Goal: Transaction & Acquisition: Obtain resource

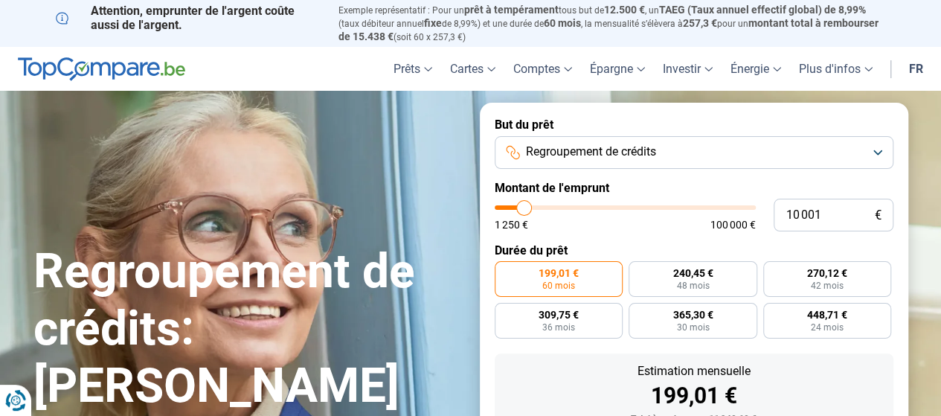
type input "11 000"
type input "11000"
type input "11 250"
type input "11250"
type input "11 500"
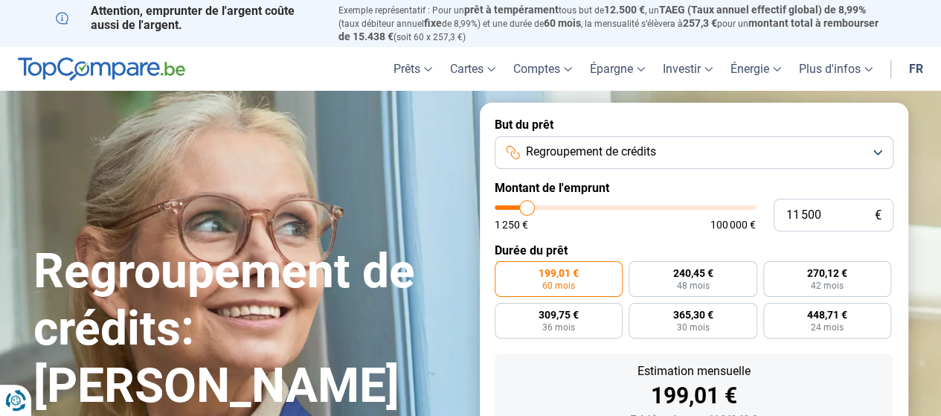
type input "11500"
type input "12 250"
type input "12250"
type input "12 500"
type input "12500"
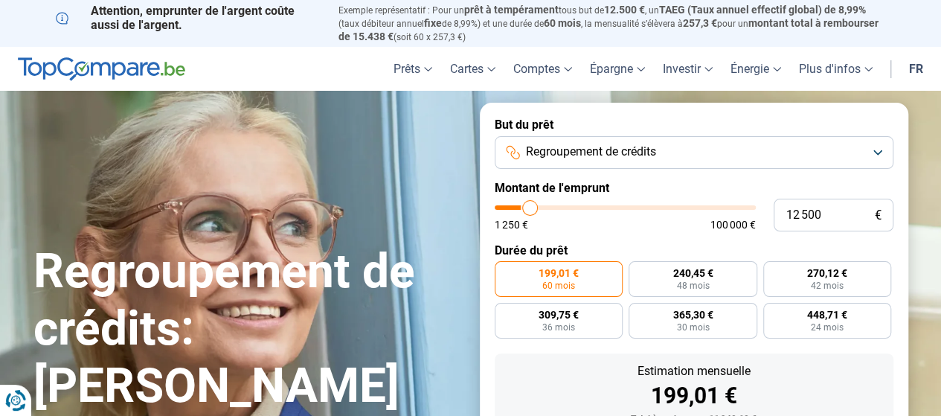
type input "13 000"
type input "13000"
type input "13 500"
type input "13500"
type input "13 750"
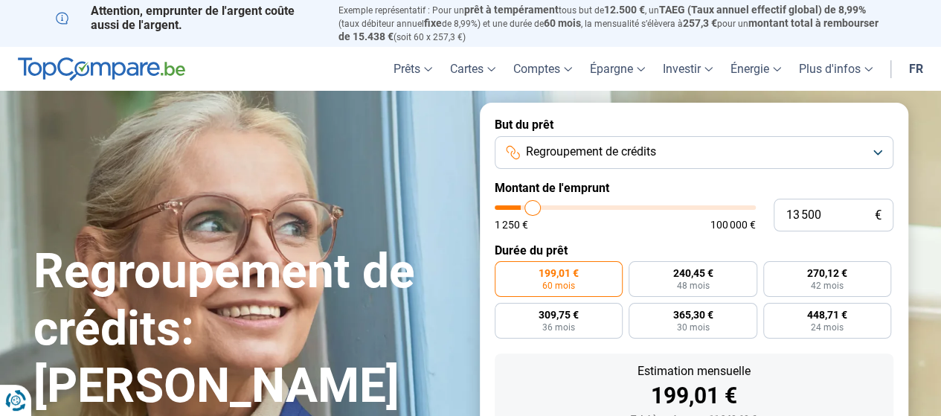
type input "13750"
type input "14 000"
type input "14000"
type input "14 250"
type input "14250"
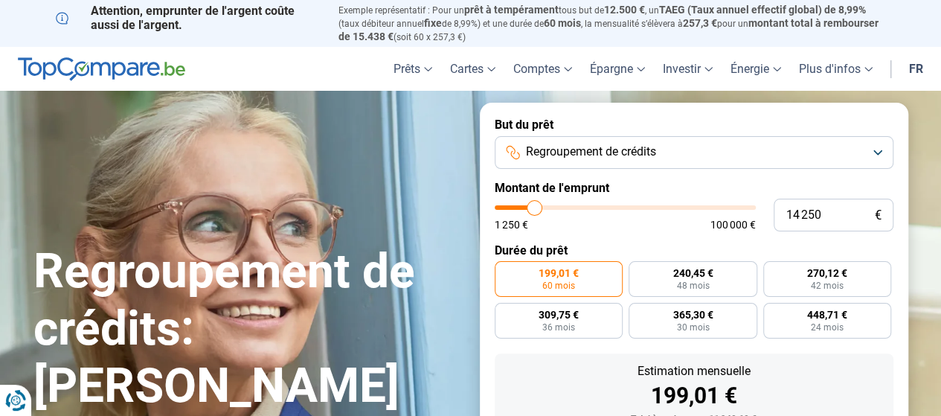
type input "14 500"
type input "14500"
type input "14 750"
type input "14750"
type input "15 000"
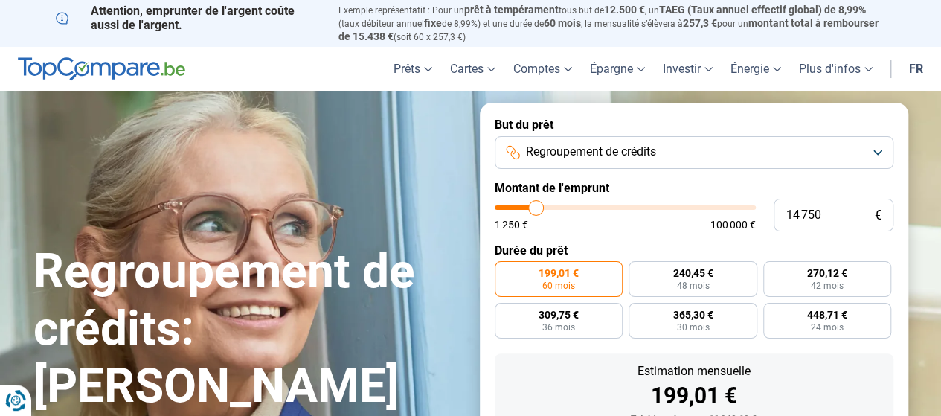
type input "15000"
type input "15 250"
type input "15250"
type input "15 750"
type input "15750"
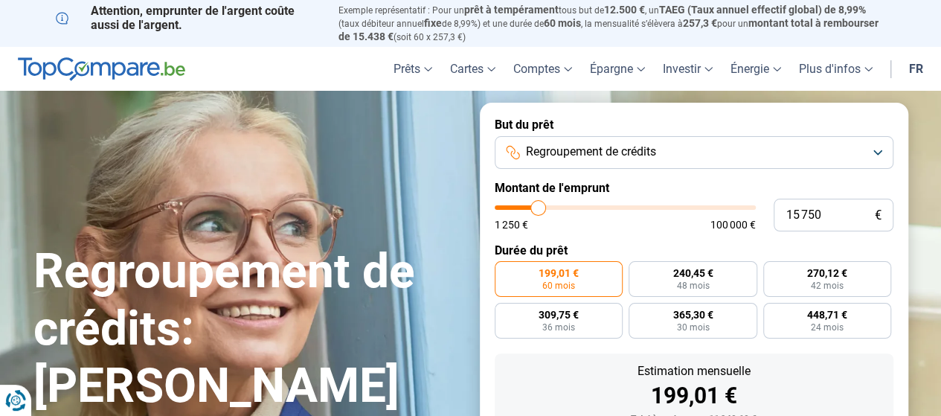
type input "16 250"
type input "16250"
type input "16 750"
type input "16750"
type input "17 500"
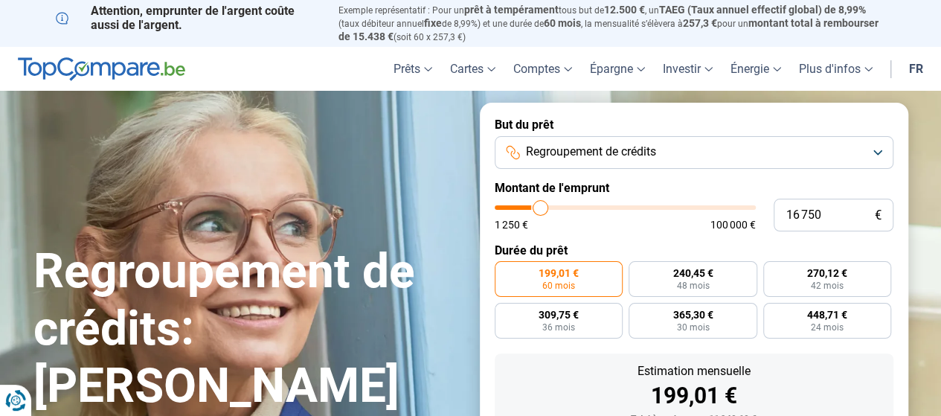
type input "17500"
type input "17 750"
type input "17750"
type input "18 250"
type input "18250"
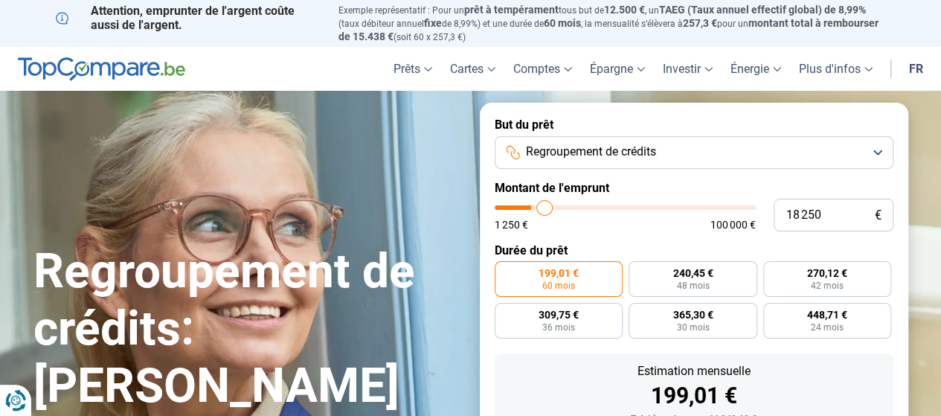
type input "18 500"
type input "18500"
type input "18 750"
type input "18750"
type input "19 000"
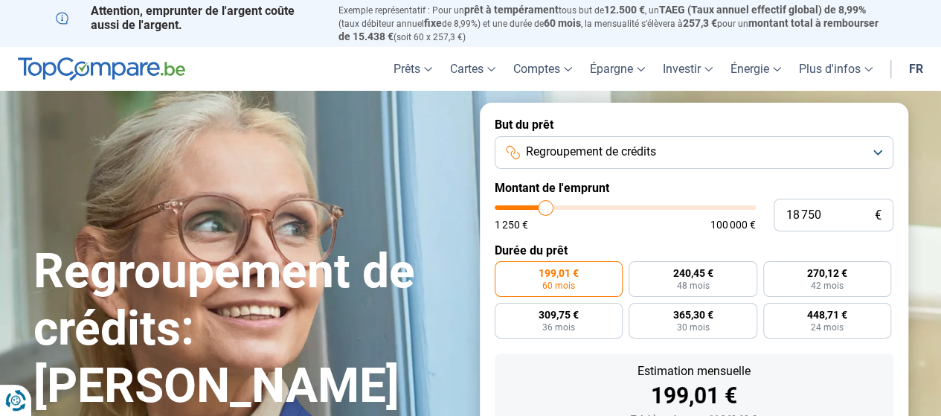
type input "19000"
type input "19 250"
type input "19250"
type input "19 750"
type input "19750"
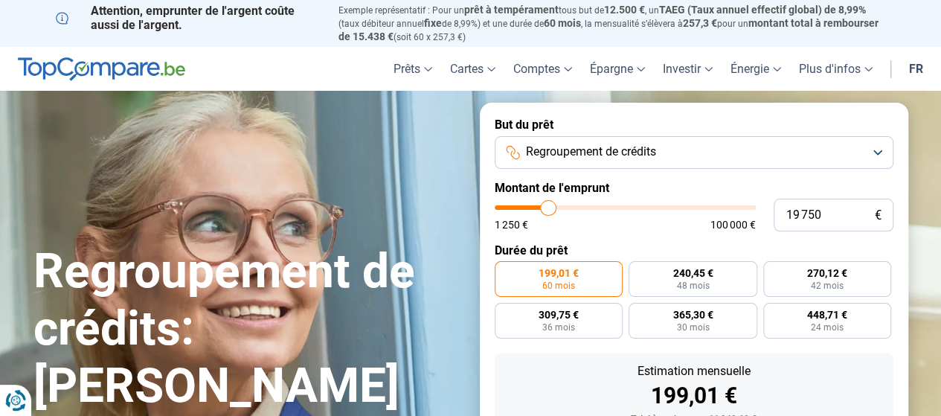
type input "20 250"
type input "20250"
type input "20 500"
type input "20500"
type input "20 750"
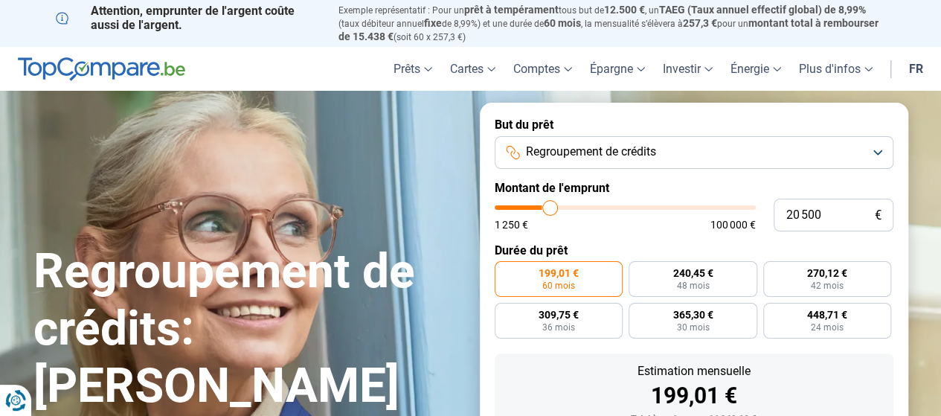
type input "20750"
type input "21 000"
type input "21000"
type input "20 500"
type input "20500"
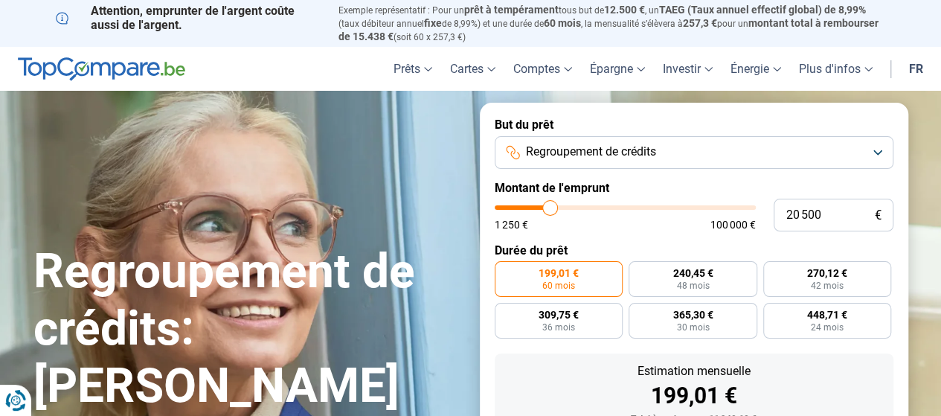
type input "19 750"
type input "19750"
type input "19 250"
type input "19250"
type input "19 000"
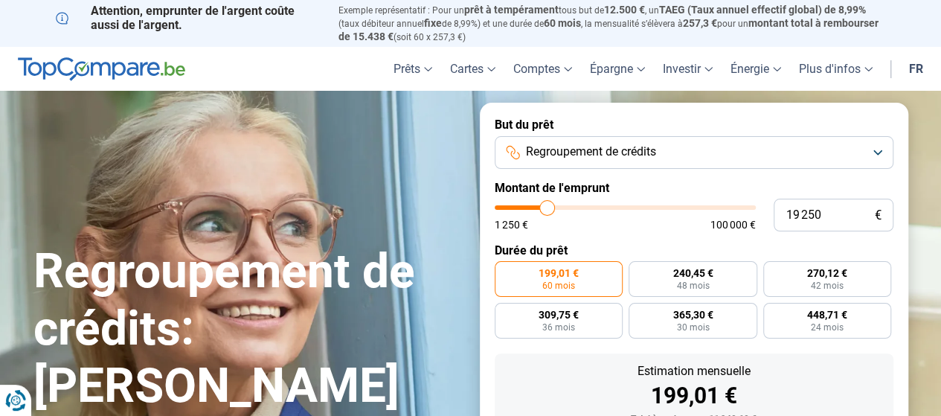
type input "19000"
type input "18 750"
type input "18750"
type input "18 500"
type input "18500"
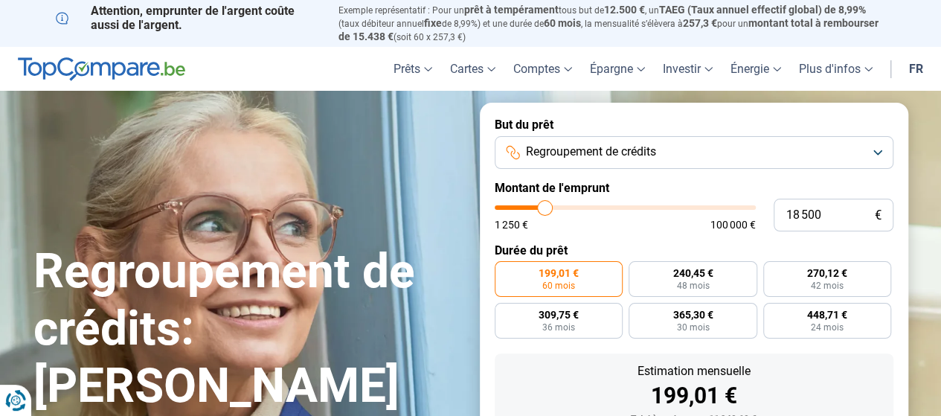
type input "18 250"
type input "18250"
type input "18 000"
type input "18000"
type input "17 750"
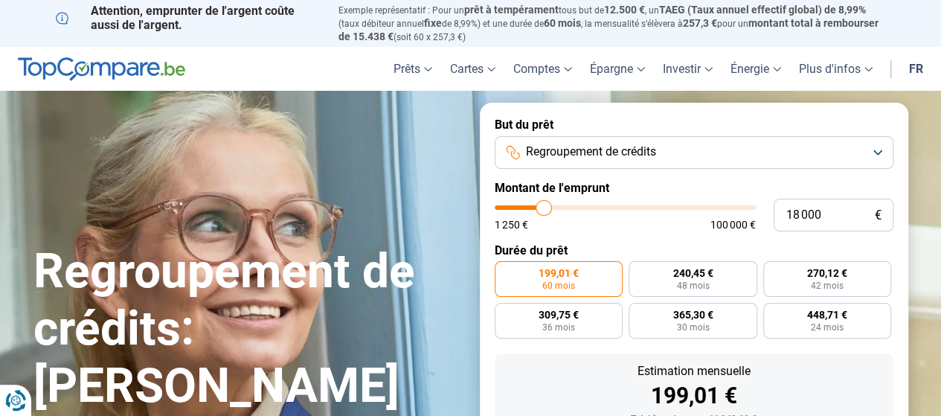
type input "17750"
type input "17 500"
type input "17500"
type input "17 250"
type input "17250"
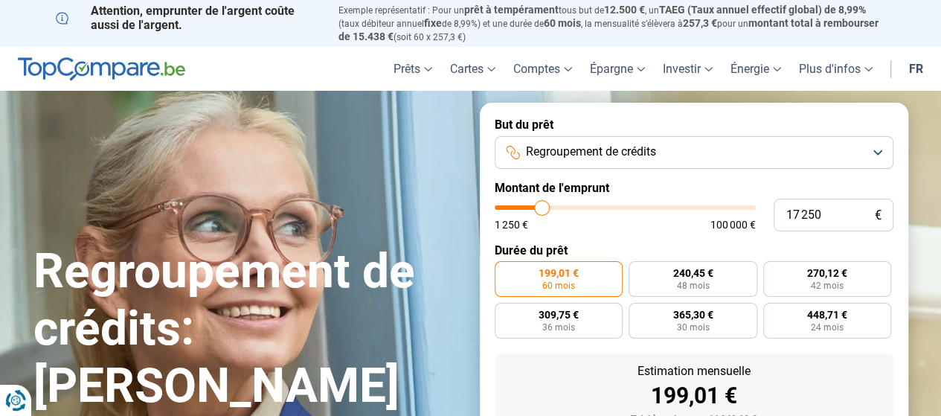
type input "17 000"
type input "17000"
type input "16 750"
type input "16750"
type input "16 500"
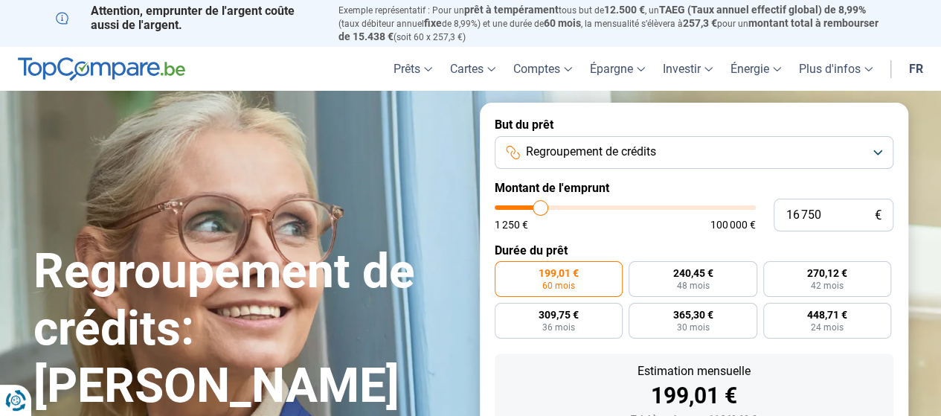
type input "16500"
type input "16 250"
type input "16250"
type input "16 000"
type input "16000"
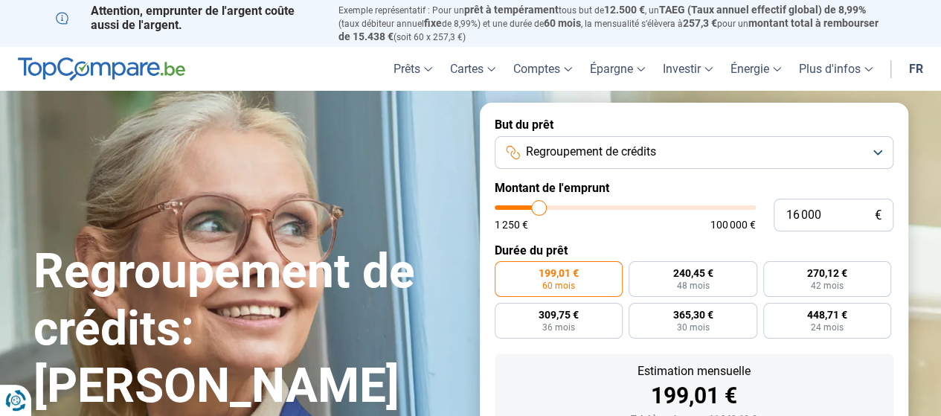
type input "15 750"
type input "15750"
type input "15 500"
type input "15500"
type input "15 250"
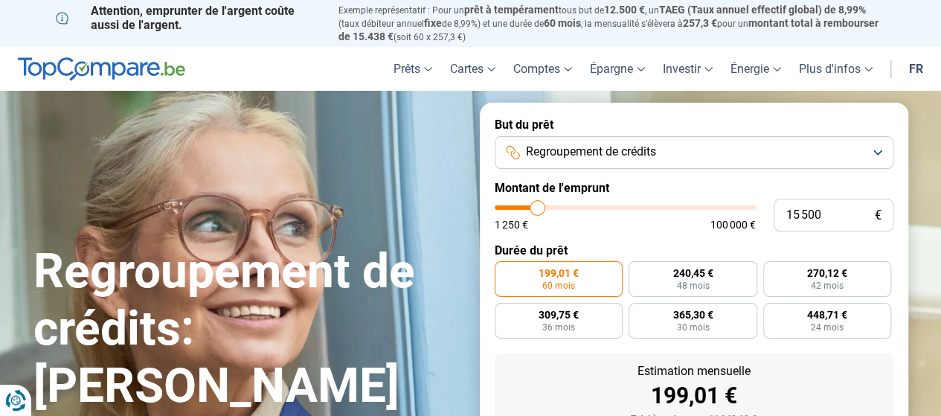
type input "15250"
type input "15 000"
type input "15000"
type input "14 500"
type input "14500"
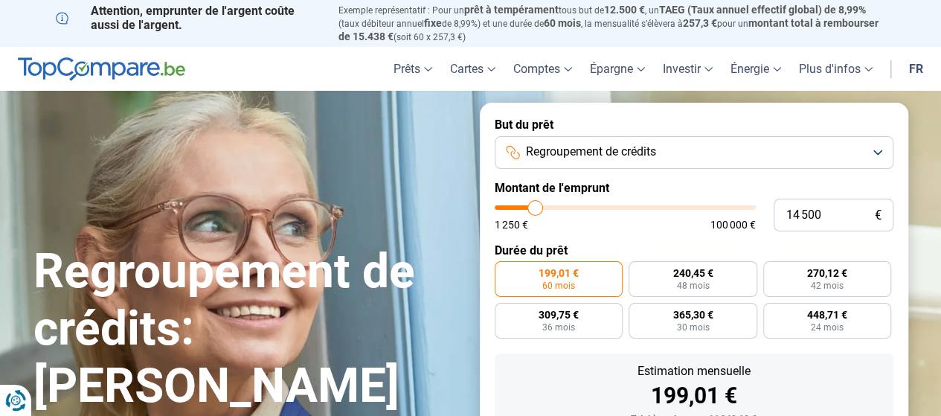
type input "14 250"
type input "14250"
type input "14 000"
type input "14000"
type input "13 750"
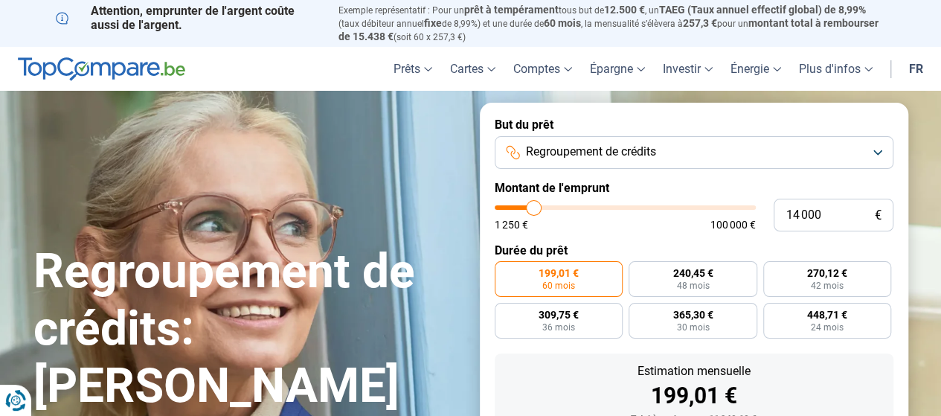
type input "13750"
type input "13 500"
type input "13500"
type input "13 250"
type input "13250"
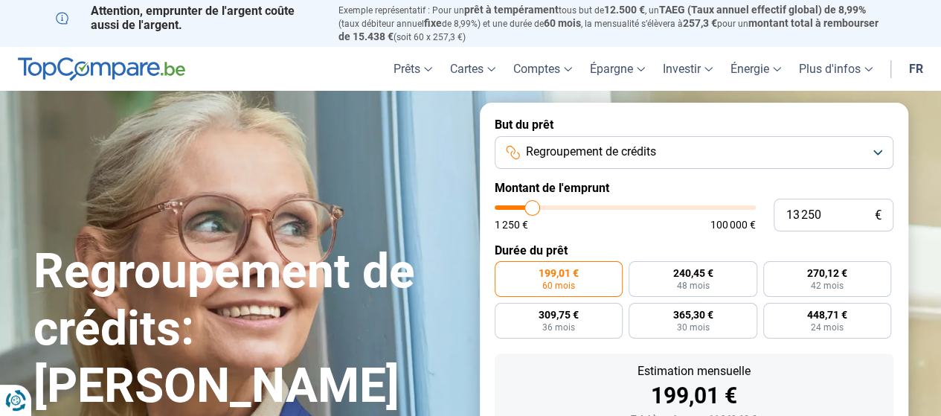
type input "13 000"
type input "13000"
type input "12 750"
type input "12750"
click at [531, 210] on input "range" at bounding box center [625, 207] width 261 height 4
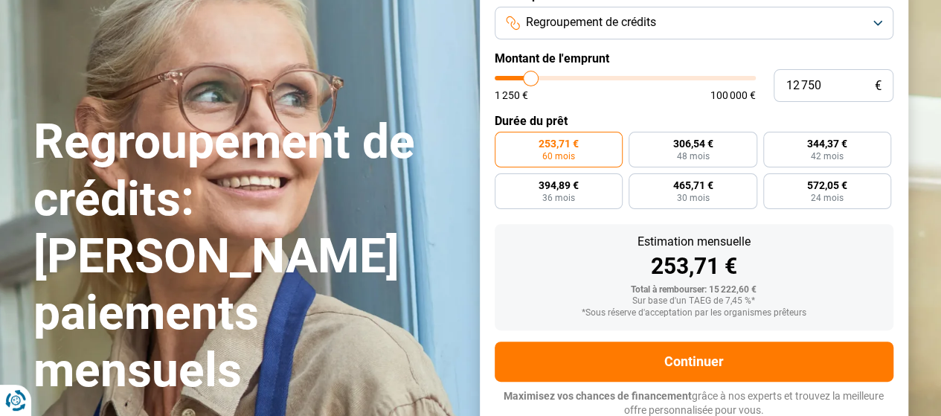
scroll to position [133, 0]
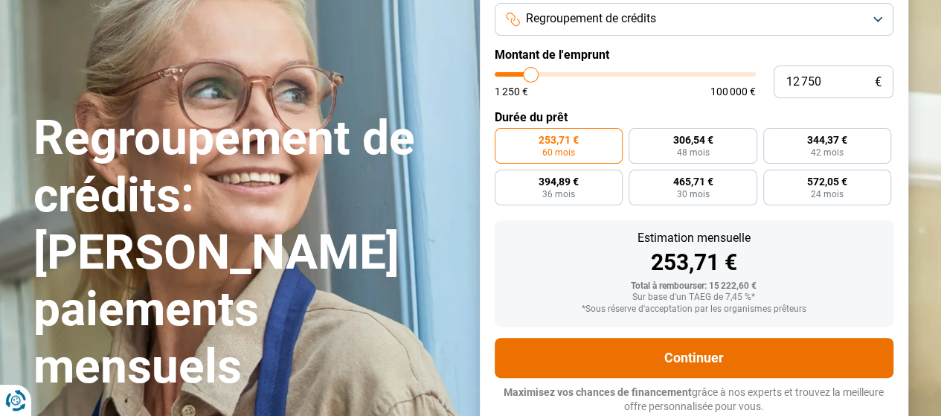
click at [630, 356] on button "Continuer" at bounding box center [694, 358] width 399 height 40
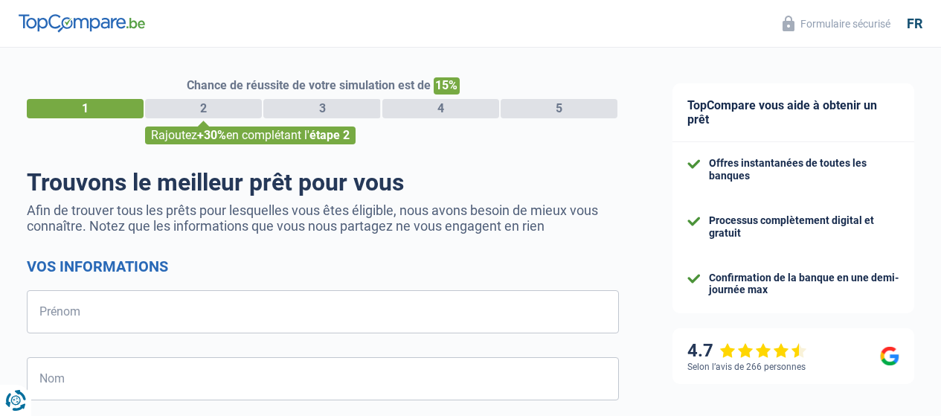
select select "32"
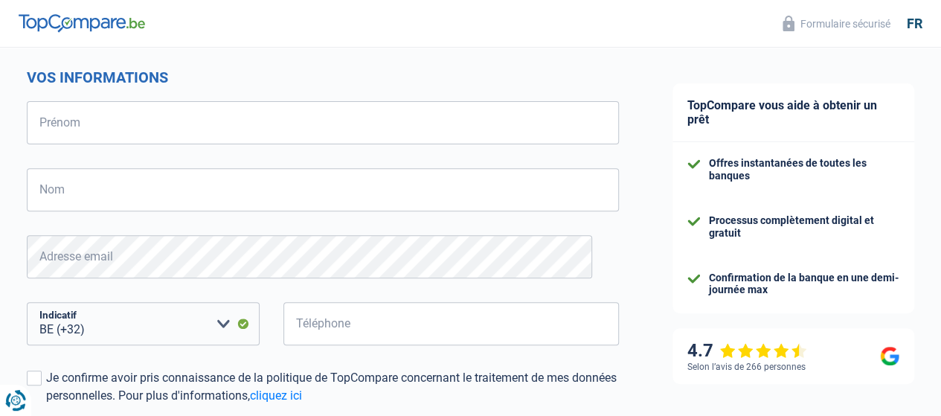
scroll to position [211, 0]
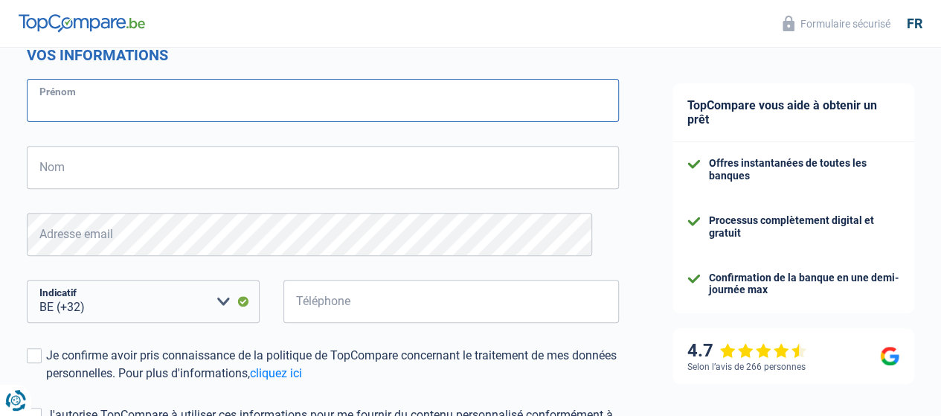
click at [331, 117] on input "Prénom" at bounding box center [323, 100] width 592 height 43
type input "manon"
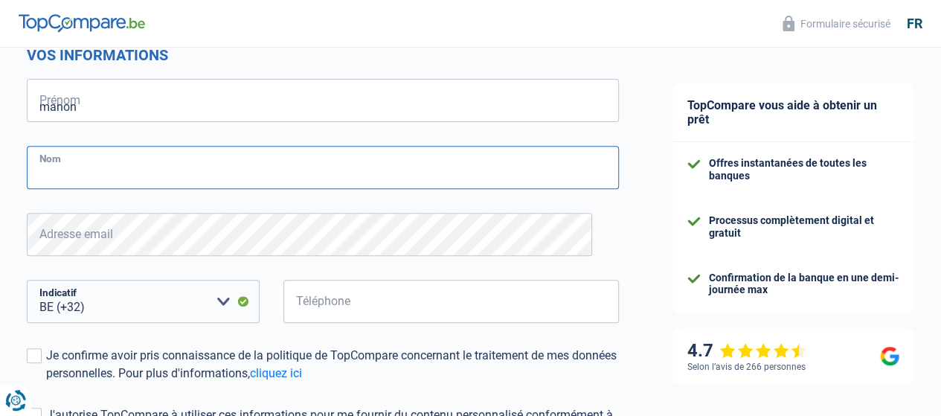
type input "Heck"
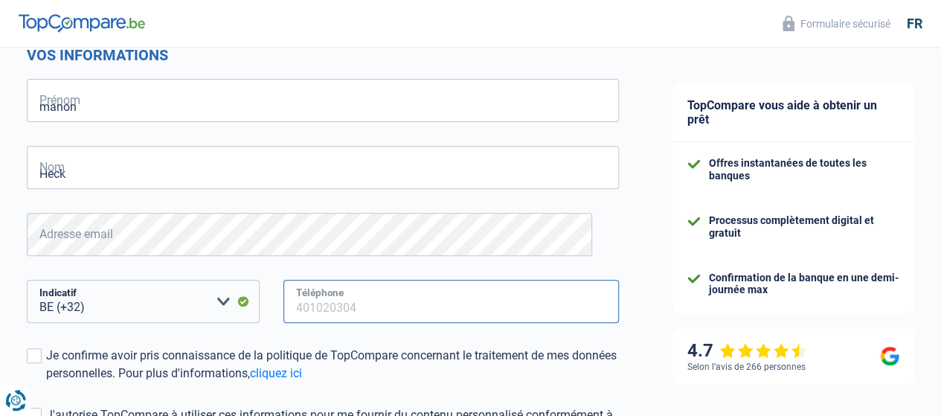
type input "493556080"
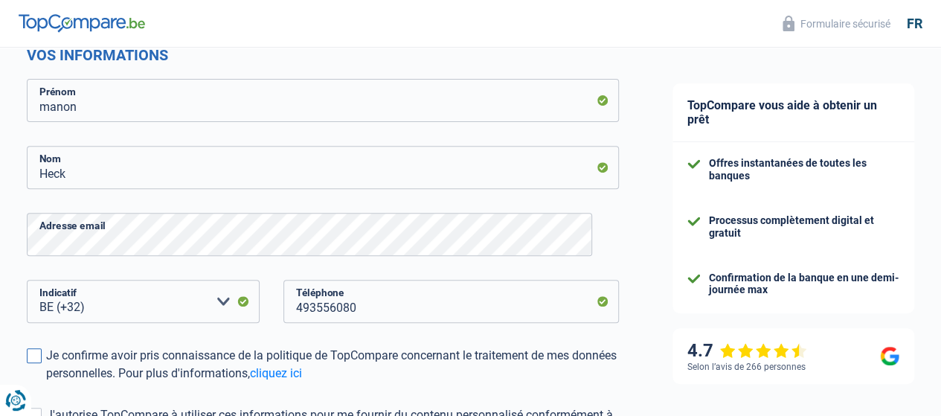
click at [42, 359] on span at bounding box center [34, 355] width 15 height 15
click at [46, 382] on input "Je confirme avoir pris connaissance de la politique de TopCompare concernant le…" at bounding box center [46, 382] width 0 height 0
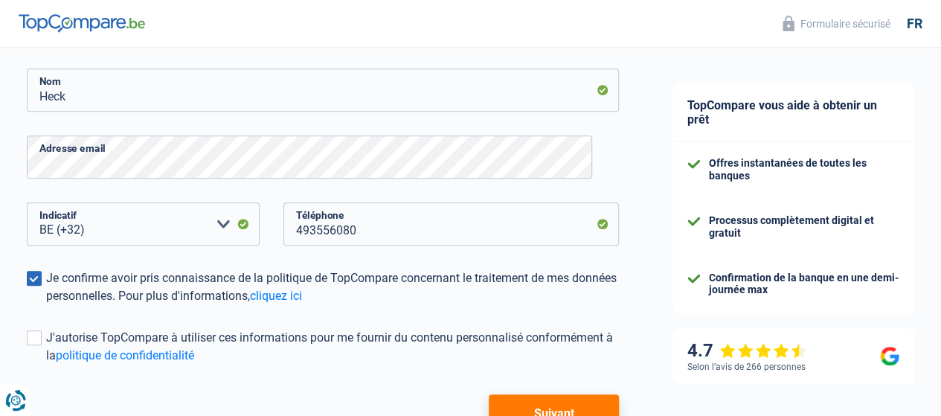
scroll to position [388, 0]
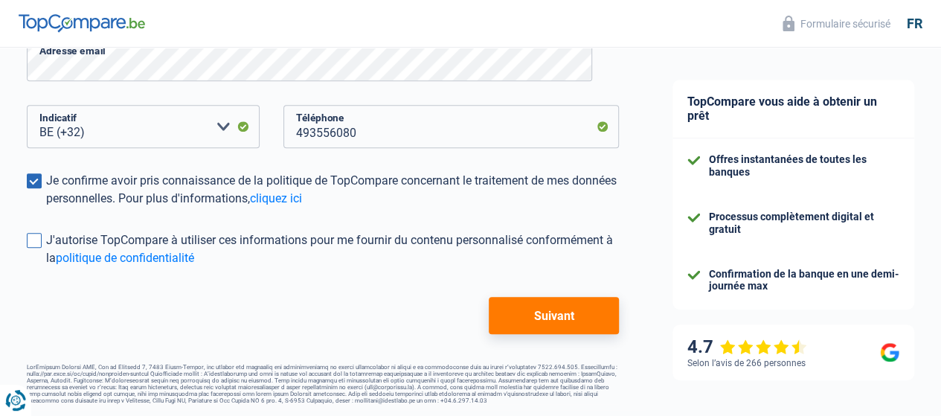
click at [42, 246] on span at bounding box center [34, 240] width 15 height 15
click at [46, 267] on input "J'autorise TopCompare à utiliser ces informations pour me fournir du contenu pe…" at bounding box center [46, 267] width 0 height 0
click at [532, 324] on button "Suivant" at bounding box center [554, 315] width 130 height 37
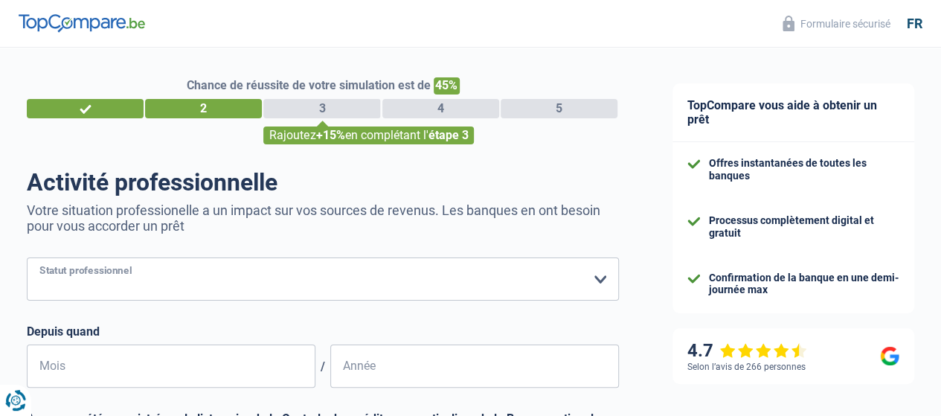
click at [282, 271] on select "Ouvrier Employé privé Employé public Invalide Indépendant Pensionné Chômeur Mut…" at bounding box center [323, 278] width 592 height 43
select select "privateEmployee"
click at [39, 259] on select "Ouvrier Employé privé Employé public Invalide Indépendant Pensionné Chômeur Mut…" at bounding box center [323, 278] width 592 height 43
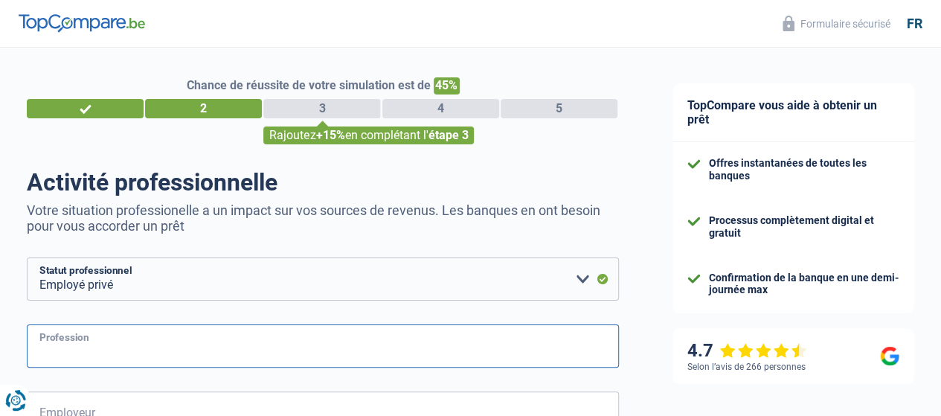
click at [363, 358] on input "Profession" at bounding box center [323, 345] width 592 height 43
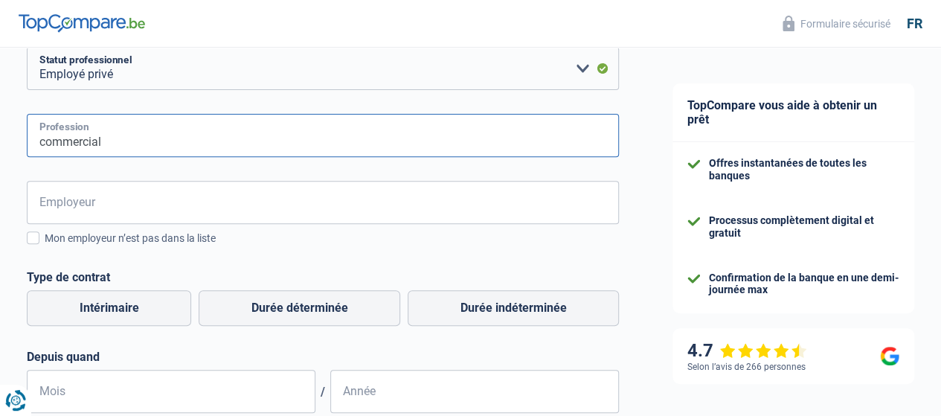
scroll to position [213, 0]
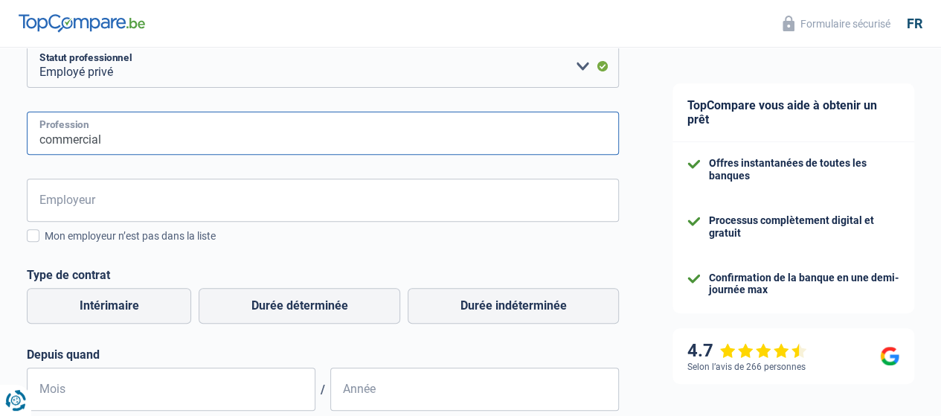
type input "commercial"
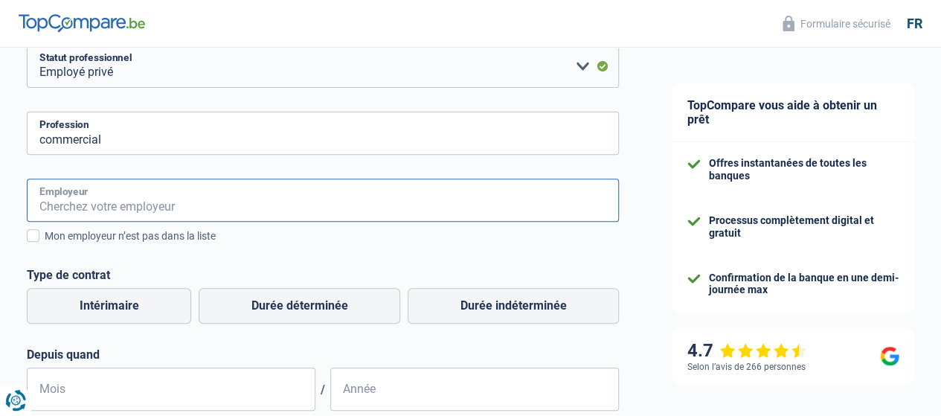
click at [326, 209] on input "Employeur" at bounding box center [323, 199] width 592 height 43
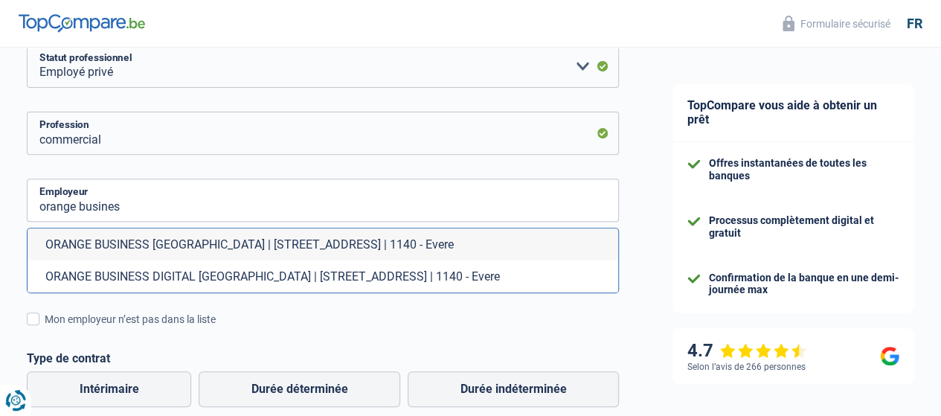
click at [305, 239] on li "ORANGE BUSINESS BELGIUM | Avenue du Bourget, 3 | 1140 - Evere" at bounding box center [323, 244] width 590 height 32
type input "ORANGE BUSINESS BELGIUM | Avenue du Bourget, 3 | 1140 - Evere"
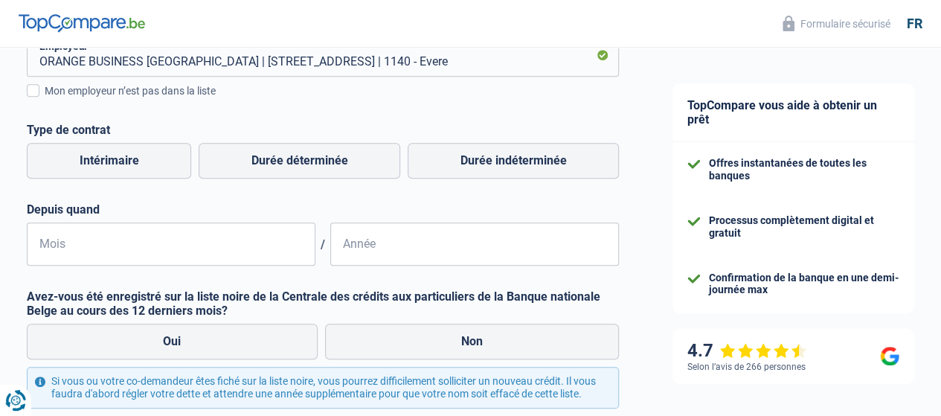
scroll to position [370, 0]
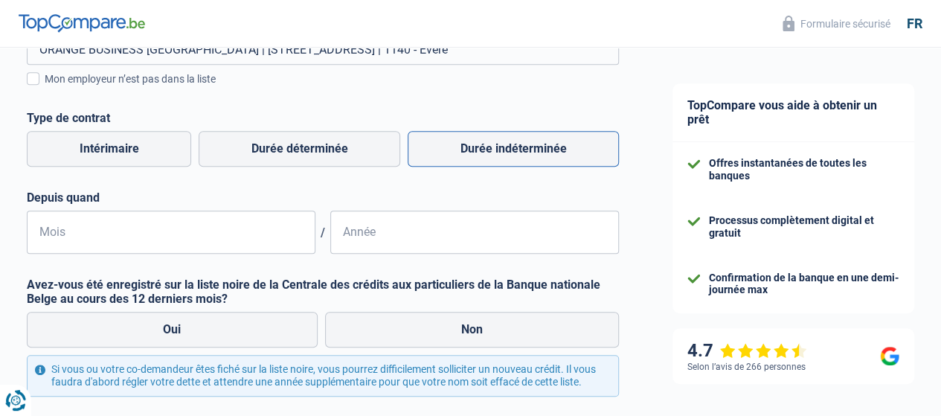
click at [496, 142] on label "Durée indéterminée" at bounding box center [513, 149] width 211 height 36
click at [496, 142] on input "Durée indéterminée" at bounding box center [513, 149] width 211 height 36
radio input "true"
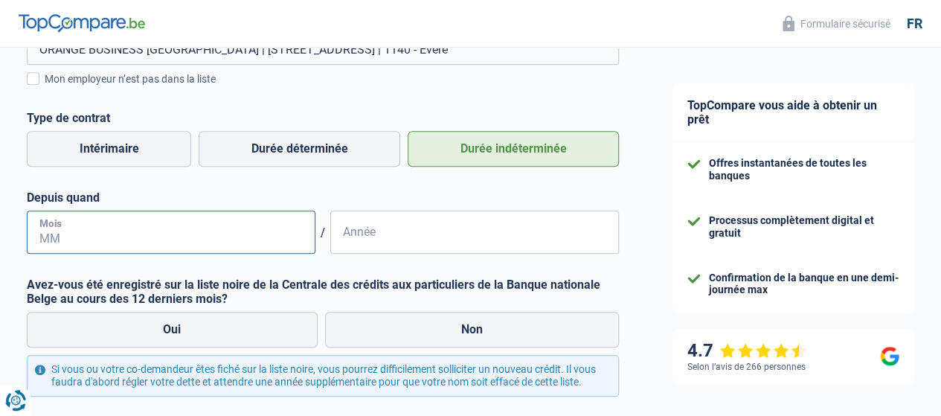
click at [170, 237] on input "Mois" at bounding box center [171, 231] width 289 height 43
type input "08"
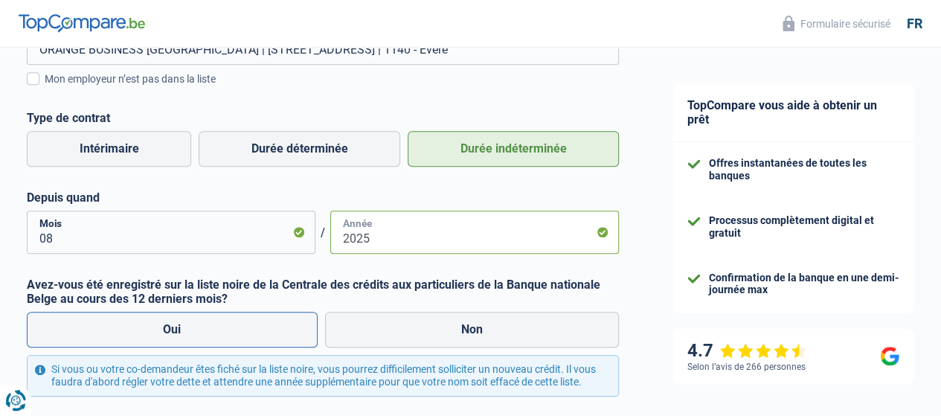
type input "2025"
click at [216, 329] on label "Oui" at bounding box center [172, 330] width 291 height 36
click at [216, 329] on input "Oui" at bounding box center [172, 330] width 291 height 36
radio input "true"
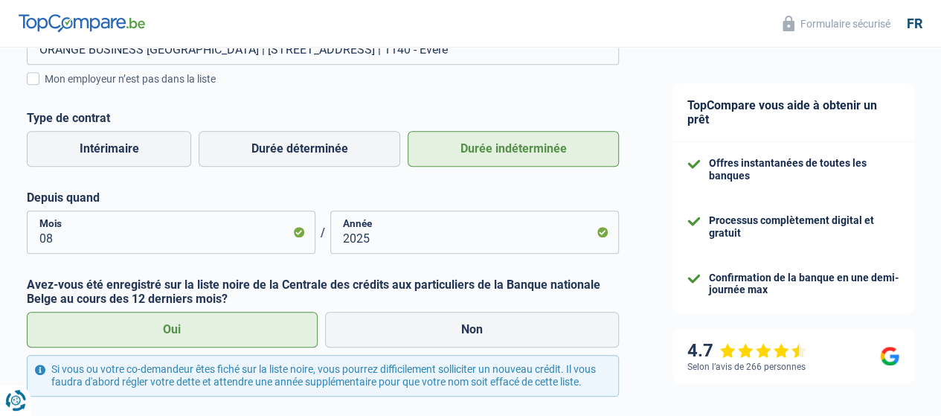
click at [565, 396] on div "Si vous ou votre co-demandeur êtes fiché sur la liste noire, vous pourrez diffi…" at bounding box center [323, 376] width 592 height 42
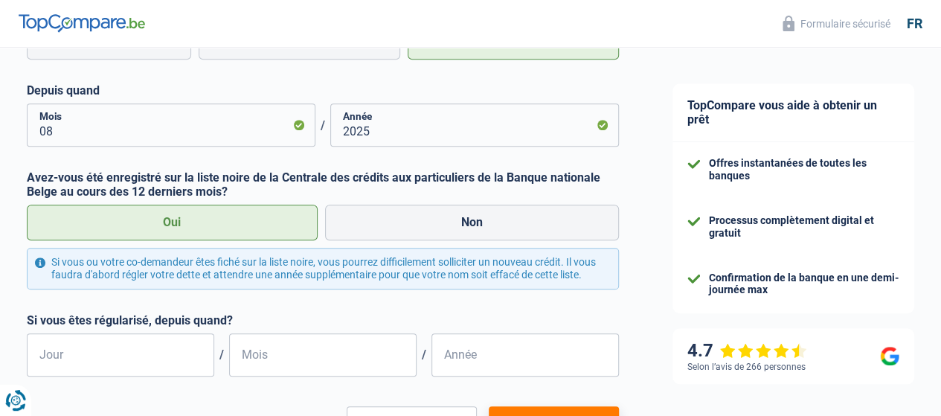
scroll to position [602, 0]
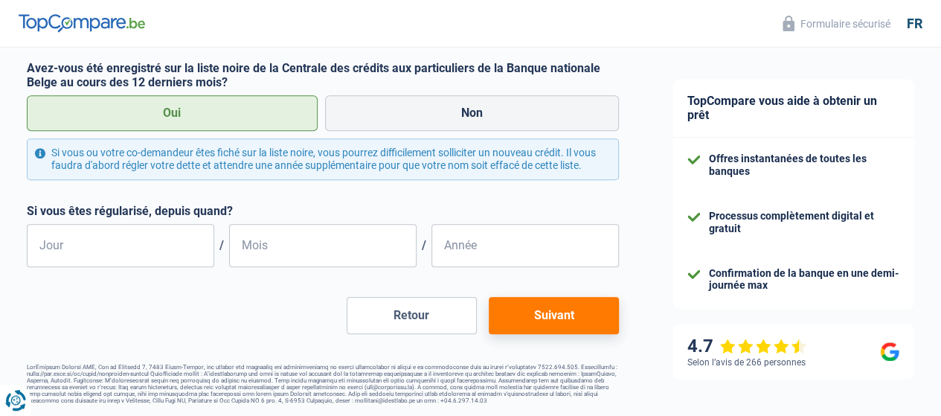
click at [540, 309] on button "Suivant" at bounding box center [554, 315] width 130 height 37
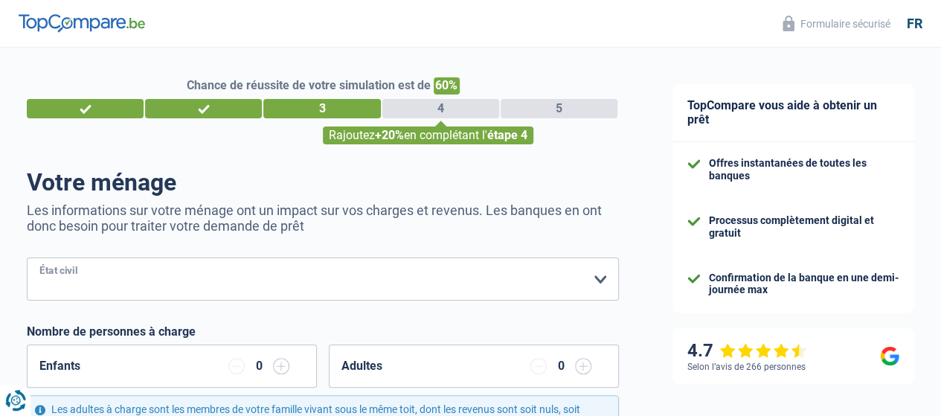
click at [274, 282] on select "Célibataire Marié(e) Cohabitant(e) légal(e) Divorcé(e) Veuf(ve) Séparé (de fait…" at bounding box center [323, 278] width 592 height 43
select select "single"
click at [39, 259] on select "Célibataire Marié(e) Cohabitant(e) légal(e) Divorcé(e) Veuf(ve) Séparé (de fait…" at bounding box center [323, 278] width 592 height 43
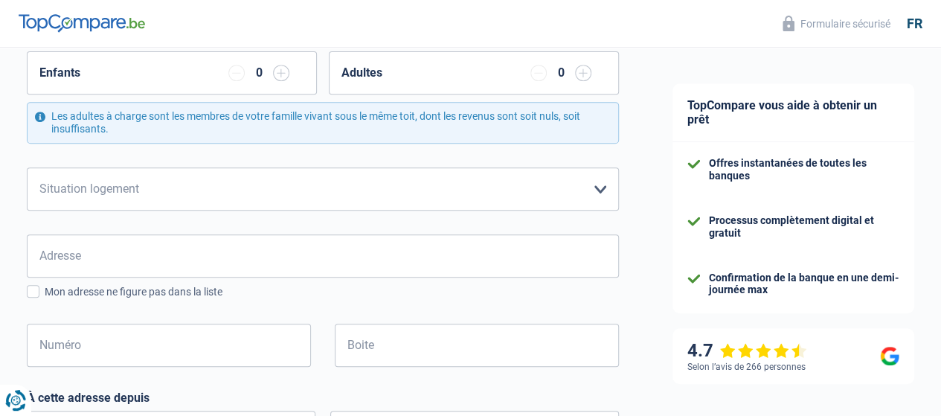
scroll to position [303, 0]
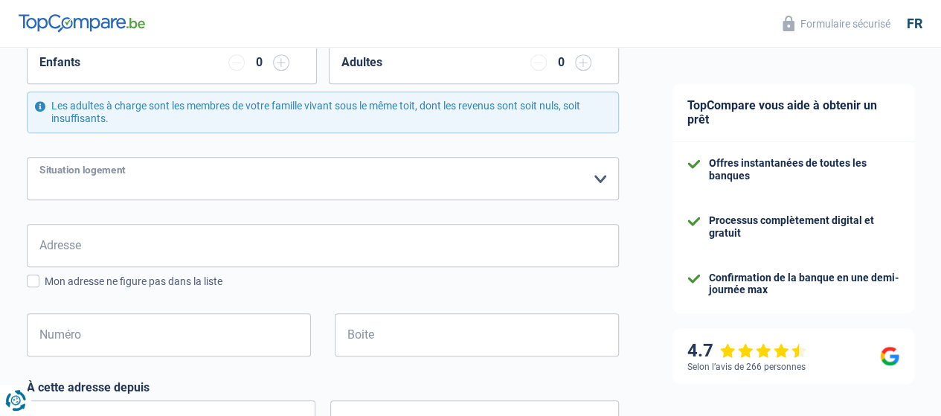
click at [576, 176] on select "Locataire Propriétaire avec prêt hypothécaire Propriétaire sans prêt hypothécai…" at bounding box center [323, 178] width 592 height 43
select select "ownerWithMortgage"
click at [39, 157] on select "Locataire Propriétaire avec prêt hypothécaire Propriétaire sans prêt hypothécai…" at bounding box center [323, 178] width 592 height 43
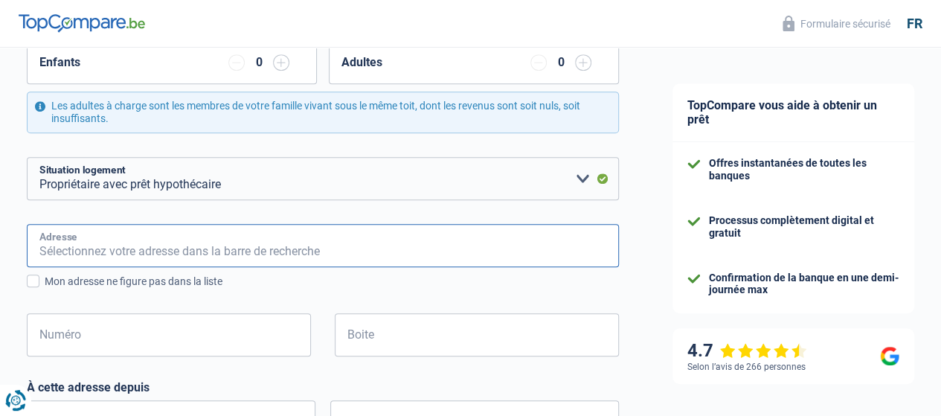
click at [530, 240] on input "Adresse" at bounding box center [323, 245] width 592 height 43
type input "Rue Du Long Thier 93"
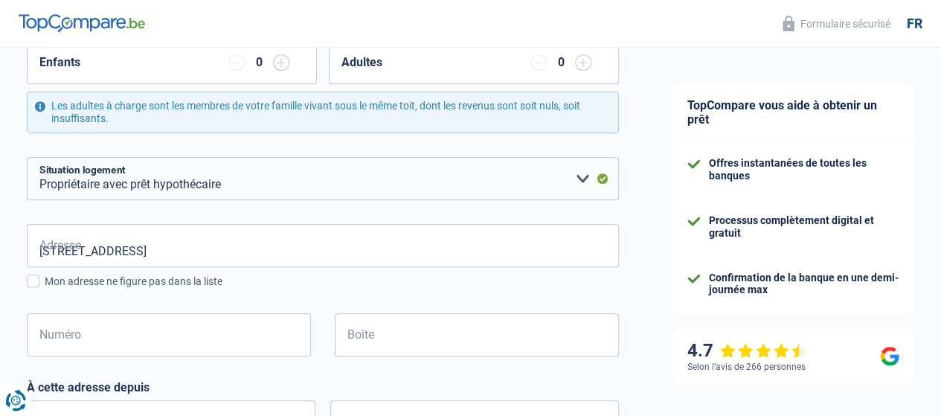
type input "Belgique"
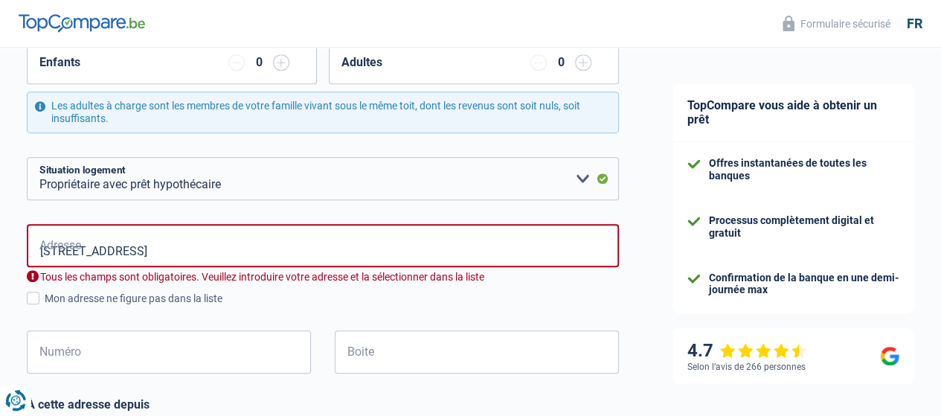
type input "Belgique"
click at [171, 257] on input "Rue Du Long Thier 93" at bounding box center [323, 245] width 592 height 43
type input "Rue du Long Thier, 4500, Huy, BE"
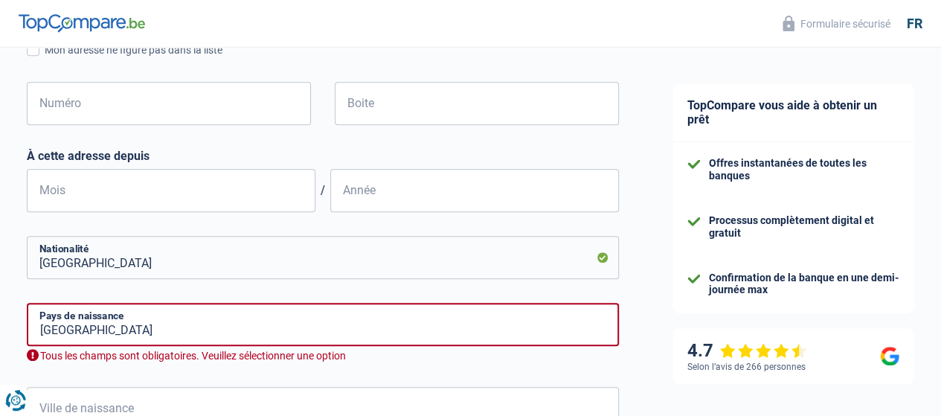
scroll to position [544, 0]
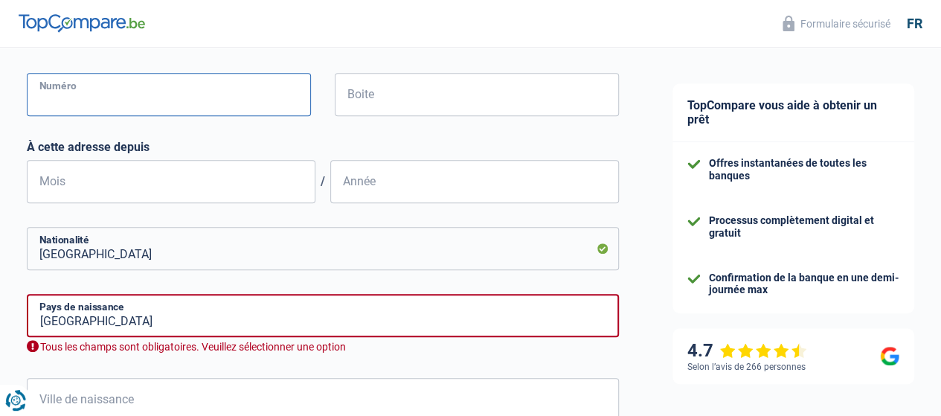
click at [240, 91] on input "Numéro" at bounding box center [169, 94] width 284 height 43
type input "93"
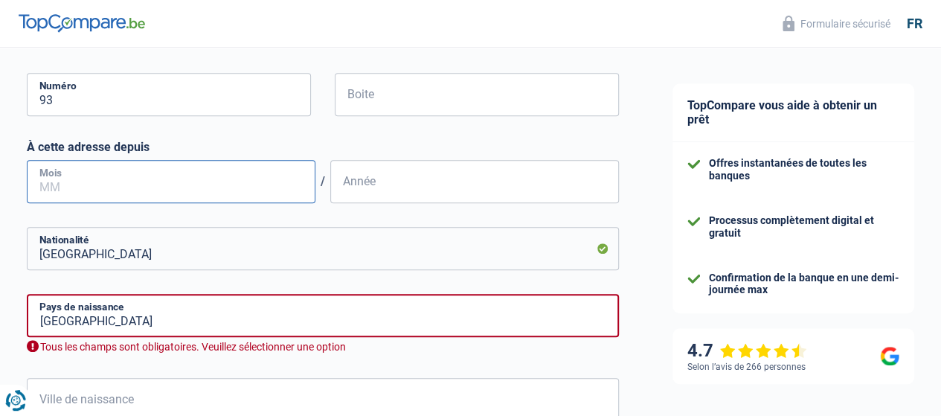
click at [89, 197] on input "Mois" at bounding box center [171, 181] width 289 height 43
type input "06"
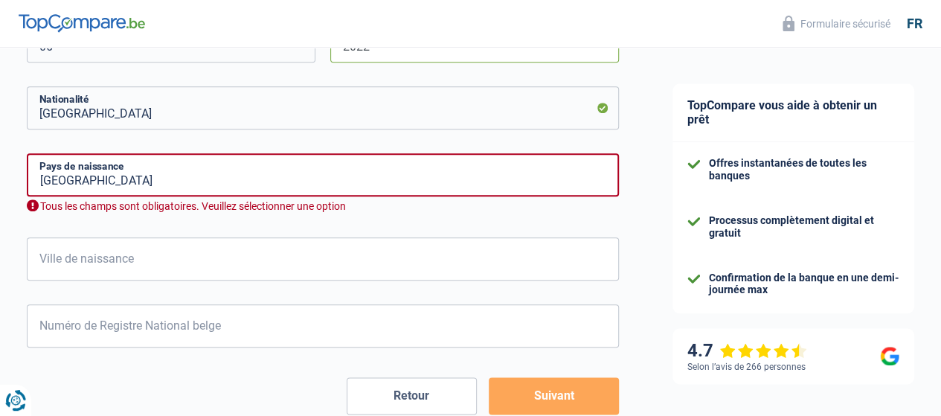
scroll to position [709, 0]
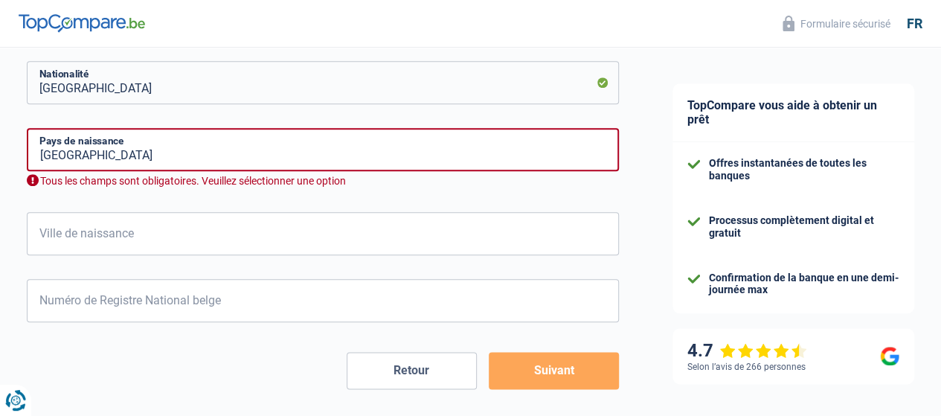
type input "2022"
click at [238, 154] on input "Belgique" at bounding box center [323, 149] width 592 height 43
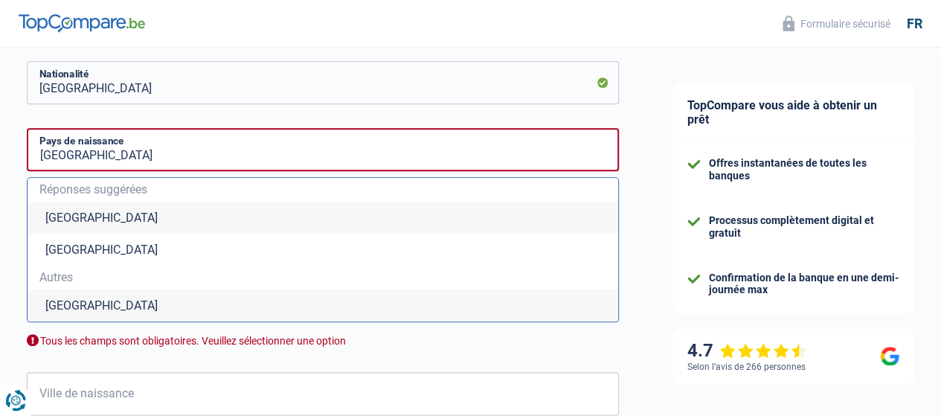
click at [92, 216] on li "Belgique" at bounding box center [323, 218] width 590 height 32
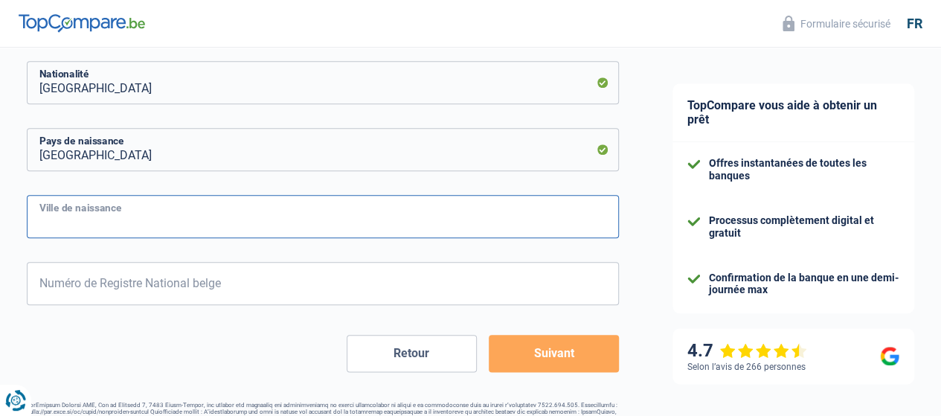
click at [119, 222] on input "Ville de naissance" at bounding box center [323, 216] width 592 height 43
type input "seraing"
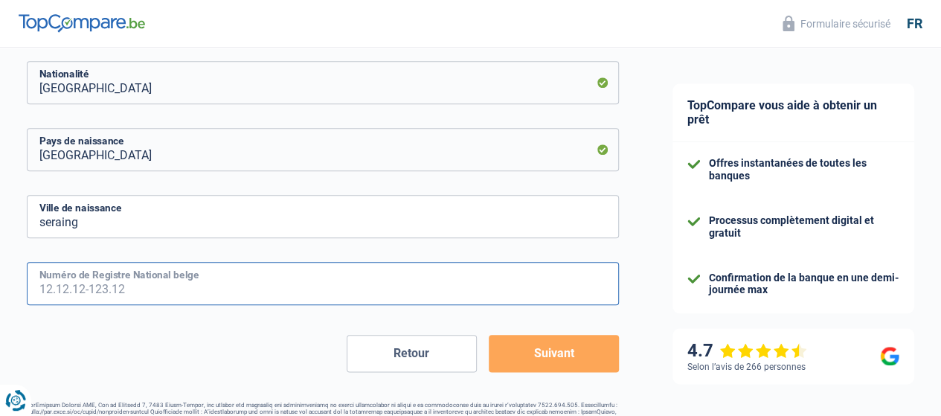
click at [162, 288] on input "Numéro de Registre National belge" at bounding box center [323, 283] width 592 height 43
type input "0"
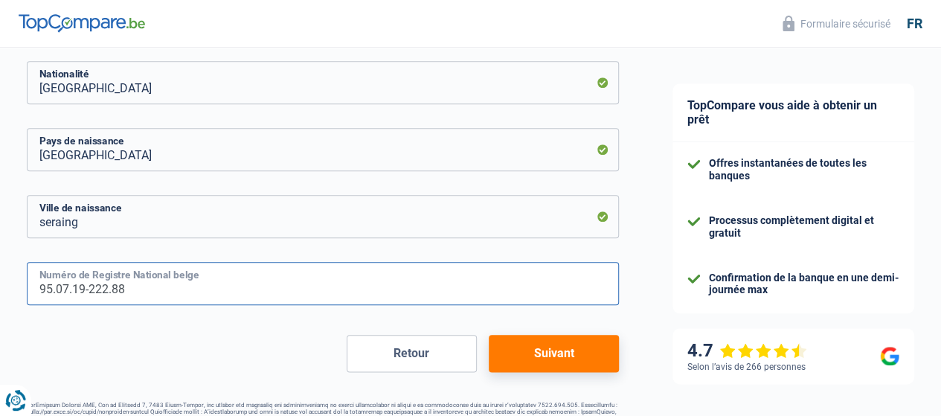
type input "95.07.19-222.88"
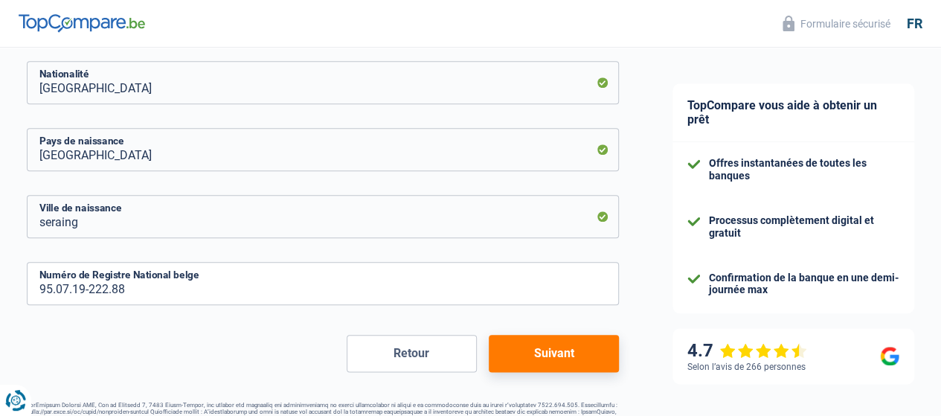
click at [515, 349] on button "Suivant" at bounding box center [554, 353] width 130 height 37
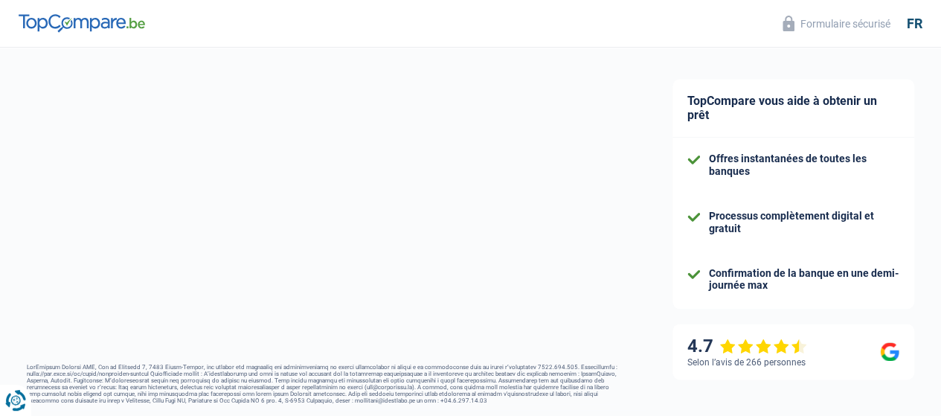
select select "netSalary"
select select "mealVouchers"
select select "mortgage"
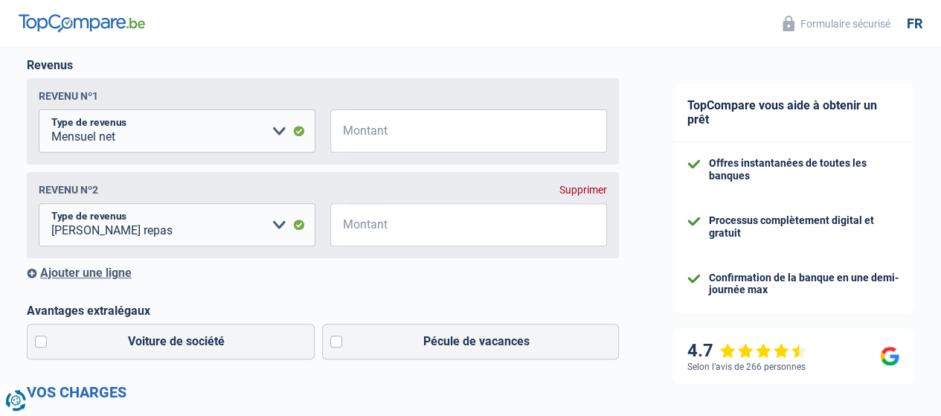
scroll to position [231, 0]
click at [421, 124] on input "Montant" at bounding box center [478, 132] width 258 height 43
type input "1.950"
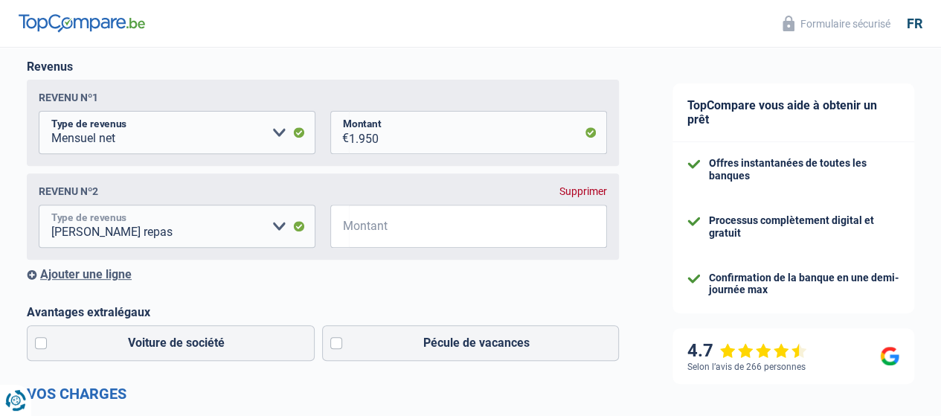
click at [280, 225] on select "Allocation d'handicap Allocations chômage Allocations familiales Chèques repas …" at bounding box center [177, 226] width 277 height 43
click at [370, 222] on input "Montant" at bounding box center [478, 226] width 258 height 43
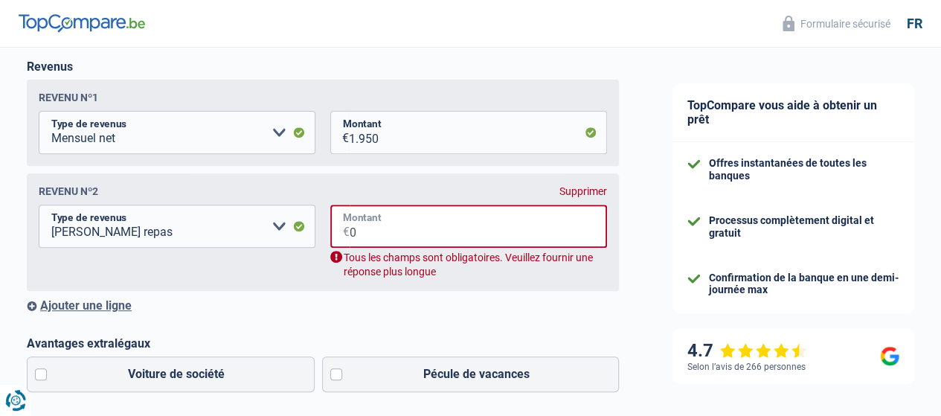
type input "0"
click at [590, 271] on div "Tous les champs sont obligatoires. Veuillez fournir une réponse plus longue" at bounding box center [468, 265] width 277 height 28
click at [278, 231] on select "Allocation d'handicap Allocations chômage Allocations familiales Chèques repas …" at bounding box center [177, 226] width 277 height 43
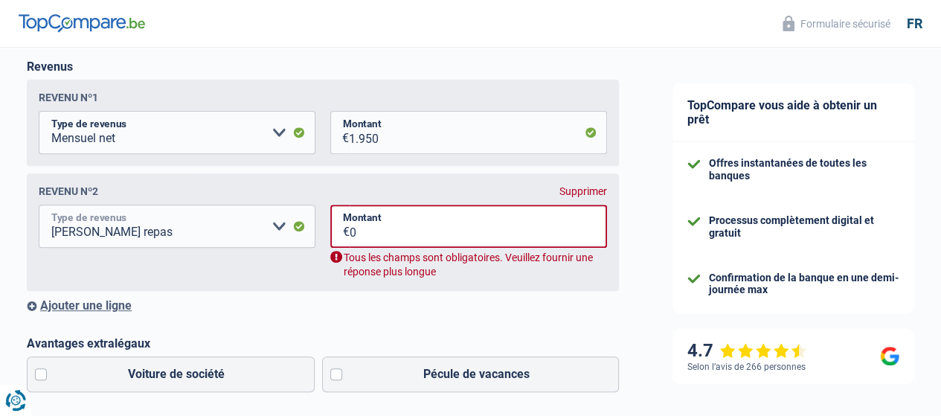
click at [278, 231] on select "Allocation d'handicap Allocations chômage Allocations familiales Chèques repas …" at bounding box center [177, 226] width 277 height 43
click at [251, 221] on select "Allocation d'handicap Allocations chômage Allocations familiales Chèques repas …" at bounding box center [177, 226] width 277 height 43
click at [364, 239] on input "0" at bounding box center [478, 226] width 257 height 43
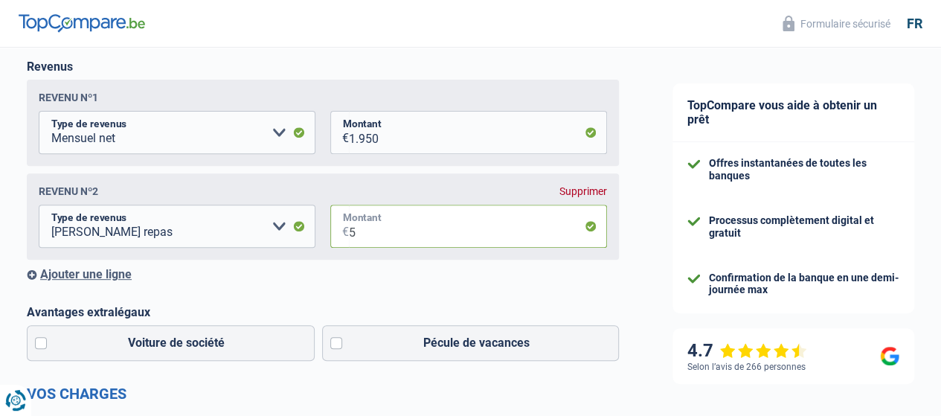
type input "5"
click at [569, 193] on div "Supprimer" at bounding box center [583, 191] width 48 height 12
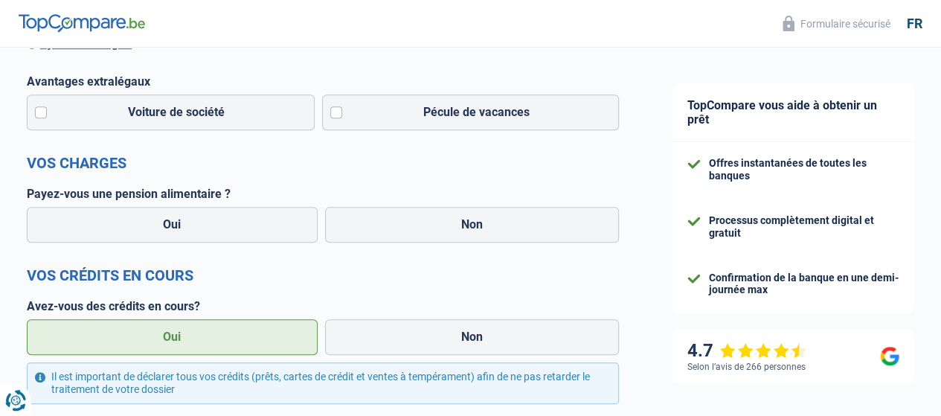
scroll to position [370, 0]
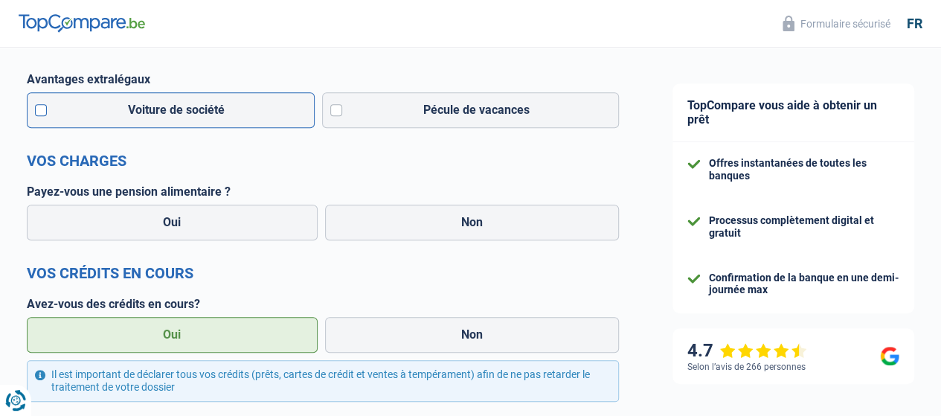
drag, startPoint x: 196, startPoint y: 90, endPoint x: 202, endPoint y: 115, distance: 26.0
click at [199, 102] on div "Avantages extralégaux Voiture de société Pécule de vacances" at bounding box center [323, 101] width 592 height 59
click at [202, 115] on label "Voiture de société" at bounding box center [171, 110] width 288 height 36
click at [202, 115] on input "Voiture de société" at bounding box center [171, 110] width 288 height 36
checkbox input "true"
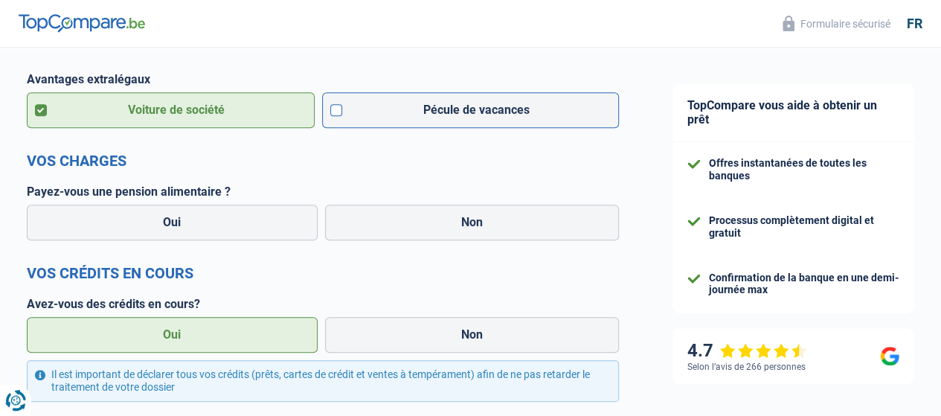
click at [403, 121] on label "Pécule de vacances" at bounding box center [470, 110] width 297 height 36
click at [403, 121] on input "Pécule de vacances" at bounding box center [470, 110] width 297 height 36
checkbox input "true"
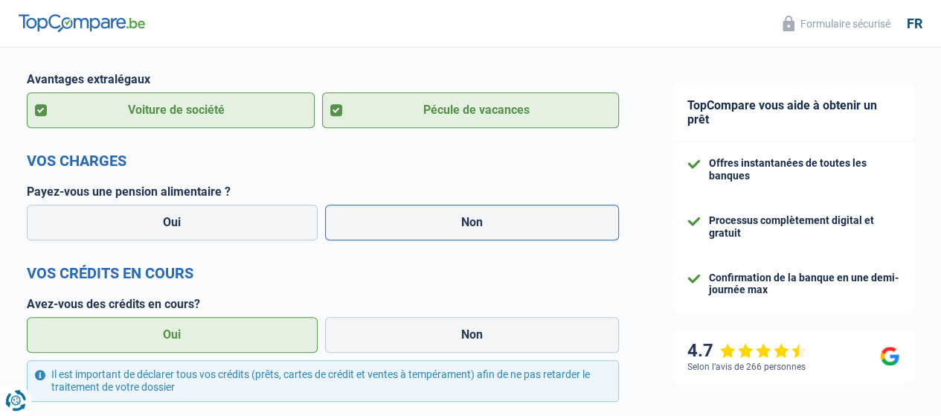
click at [408, 223] on label "Non" at bounding box center [472, 223] width 295 height 36
click at [408, 223] on input "Non" at bounding box center [472, 223] width 295 height 36
radio input "true"
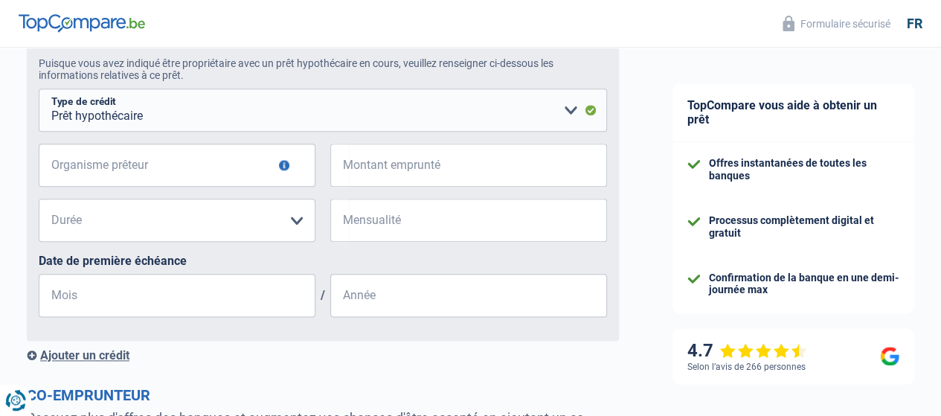
scroll to position [782, 0]
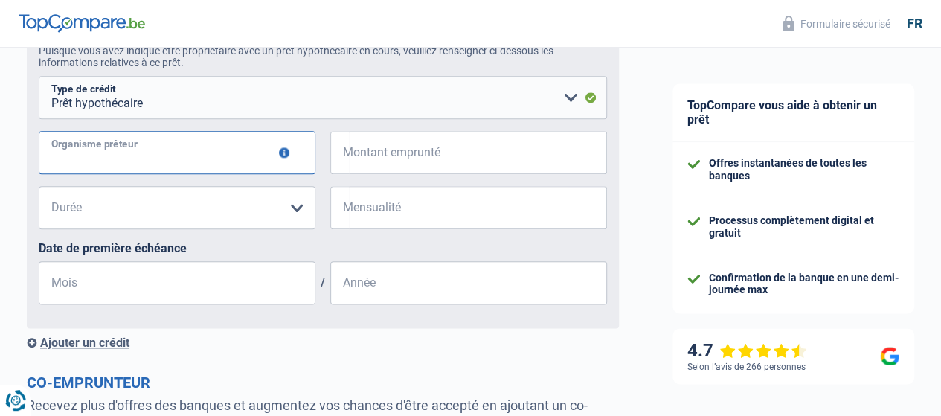
click at [252, 164] on input "Organisme prêteur" at bounding box center [177, 152] width 277 height 43
type input "winfinance"
click at [395, 169] on input "Montant emprunté" at bounding box center [478, 152] width 258 height 43
type input "350.000"
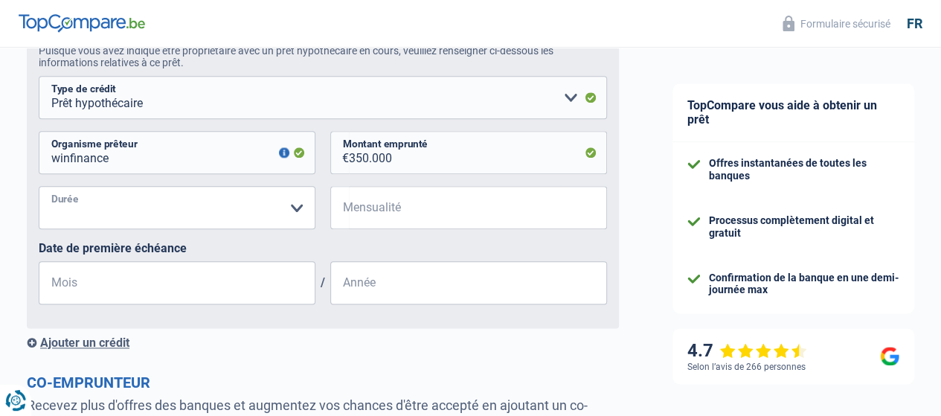
click at [289, 224] on select "120 mois 180 mois 240 mois 300 mois 360 mois 420 mois Veuillez sélectionner une…" at bounding box center [177, 207] width 277 height 43
select select "420"
click at [51, 190] on select "120 mois 180 mois 240 mois 300 mois 360 mois 420 mois Veuillez sélectionner une…" at bounding box center [177, 207] width 277 height 43
click at [397, 222] on input "Mensualité" at bounding box center [478, 207] width 258 height 43
type input "1.750"
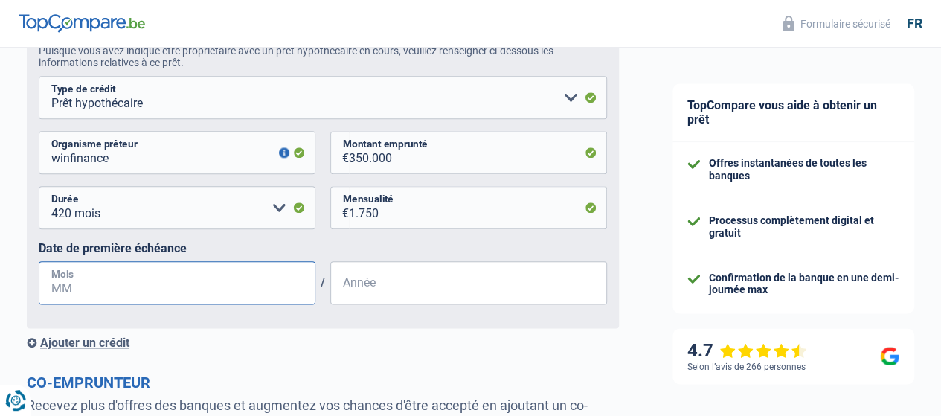
click at [126, 279] on input "Mois" at bounding box center [177, 282] width 277 height 43
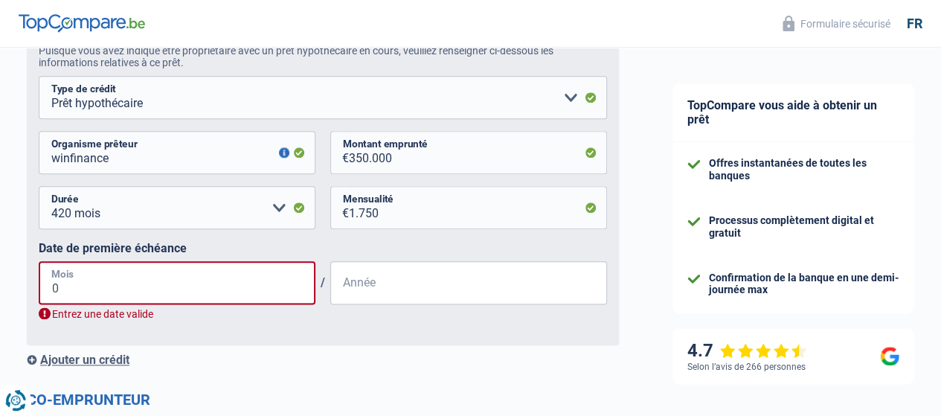
type input "07"
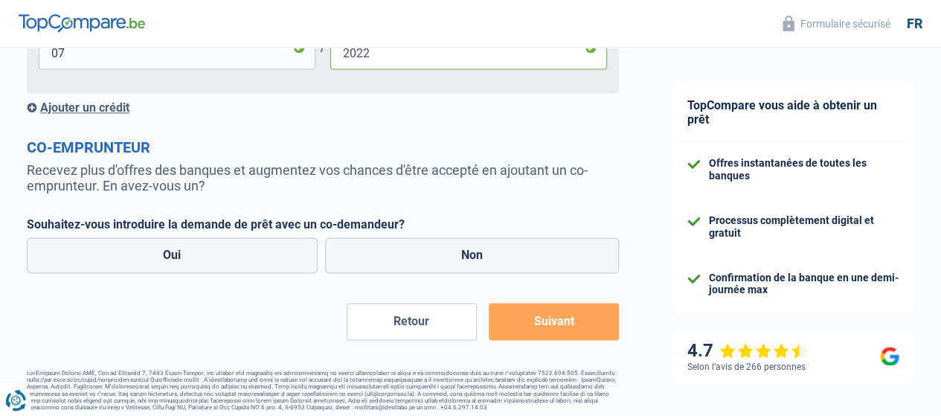
scroll to position [1030, 0]
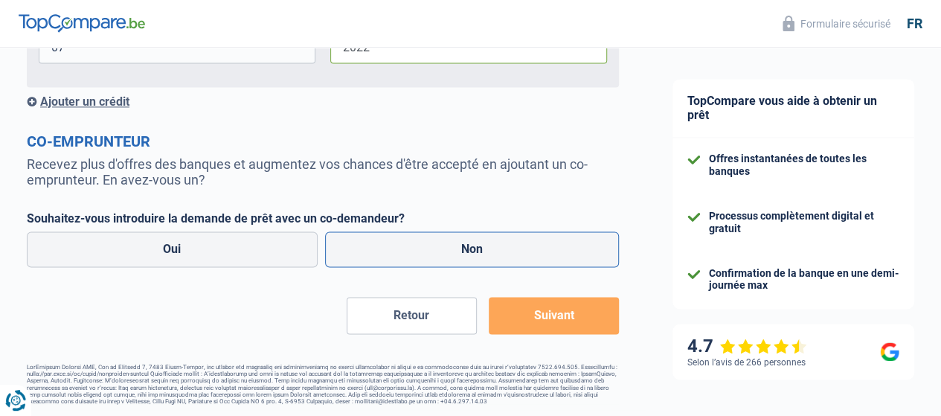
type input "2022"
click at [431, 248] on label "Non" at bounding box center [472, 249] width 295 height 36
click at [431, 248] on input "Non" at bounding box center [472, 249] width 295 height 36
radio input "true"
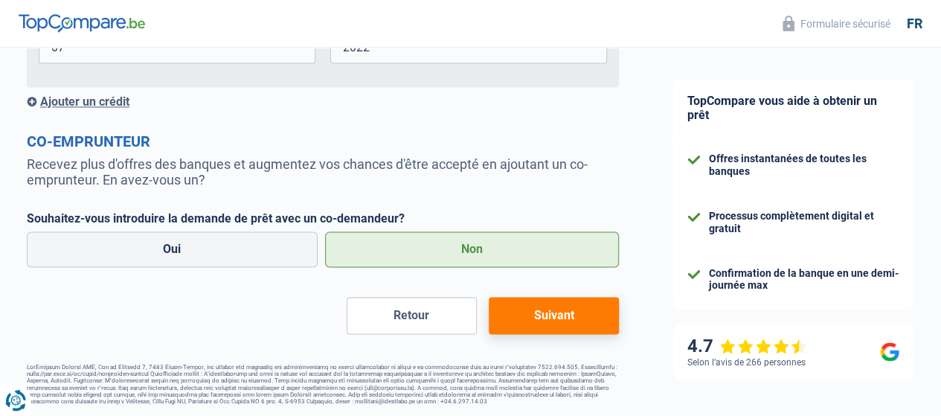
click at [547, 315] on button "Suivant" at bounding box center [554, 315] width 130 height 37
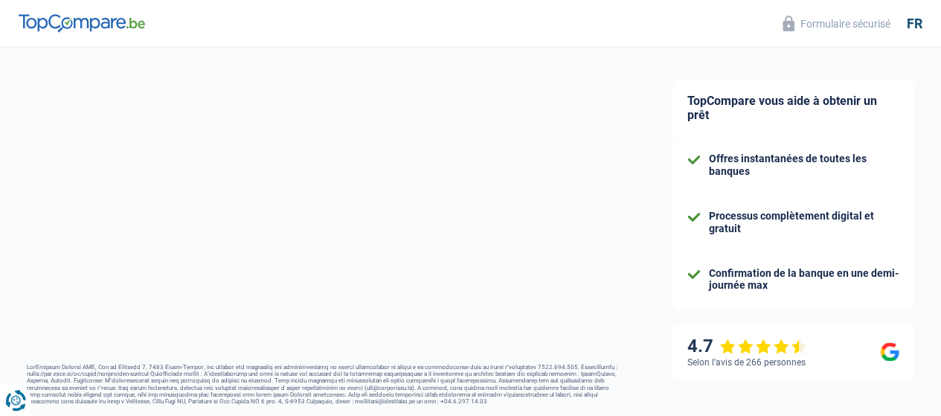
select select "60"
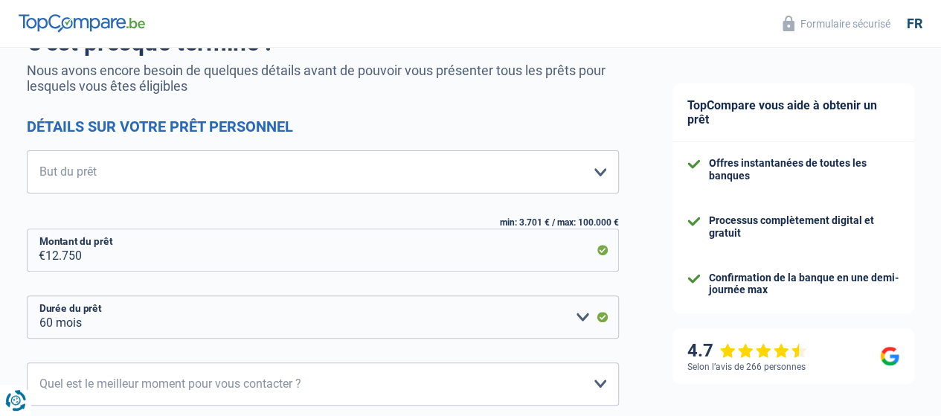
scroll to position [165, 0]
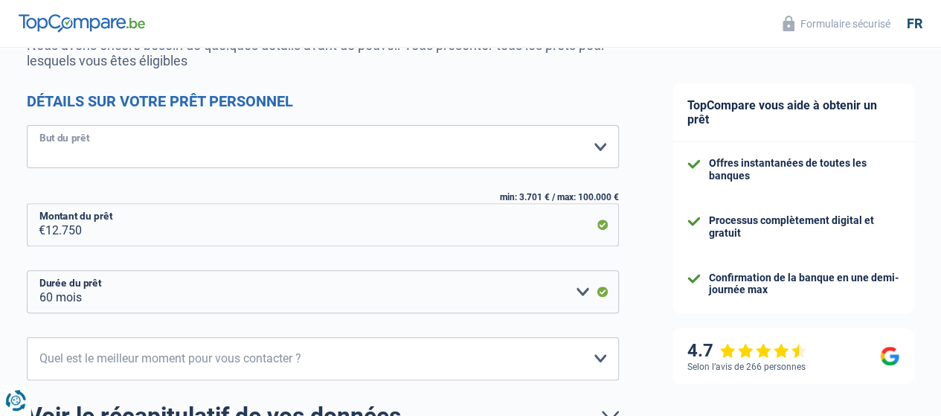
click at [583, 155] on select "Confort maison: meubles, textile, peinture, électroménager, outillage non-profe…" at bounding box center [323, 146] width 592 height 43
select select "other"
click at [39, 126] on select "Confort maison: meubles, textile, peinture, électroménager, outillage non-profe…" at bounding box center [323, 146] width 592 height 43
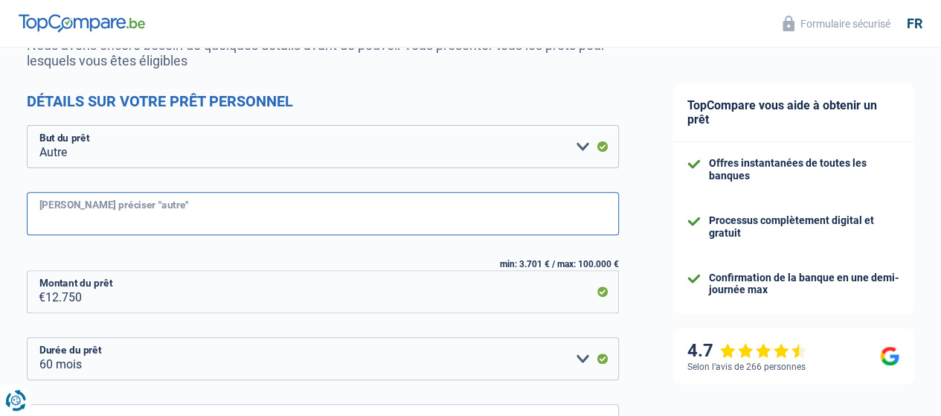
click at [452, 216] on input "Veuillez préciser "autre"" at bounding box center [323, 213] width 592 height 43
click at [158, 227] on input "regroupement de pret pour facilité" at bounding box center [323, 213] width 592 height 43
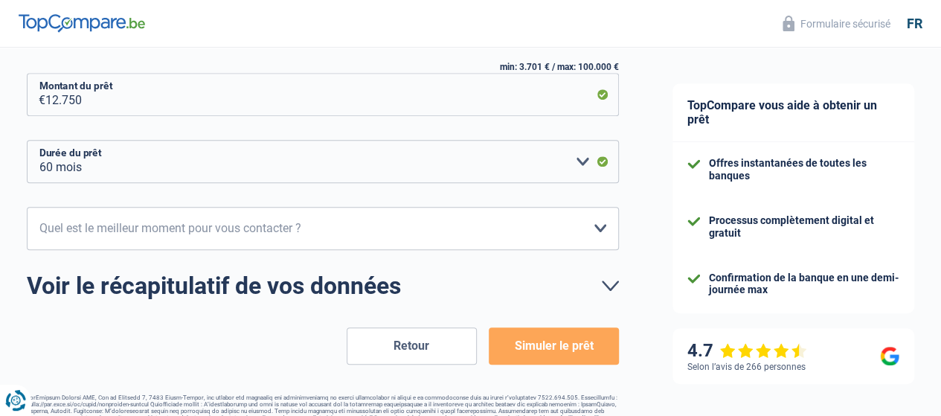
scroll to position [367, 0]
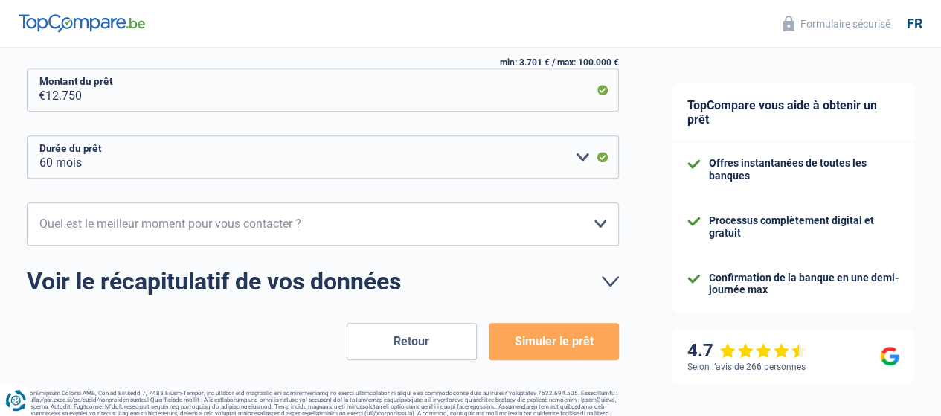
type input "regroupement de prêt pour facilité"
click at [576, 235] on select "10h-12h 12h-14h 14h-16h 16h-18h Veuillez sélectionner une option" at bounding box center [323, 223] width 592 height 43
select select "12-14"
click at [39, 203] on select "10h-12h 12h-14h 14h-16h 16h-18h Veuillez sélectionner une option" at bounding box center [323, 223] width 592 height 43
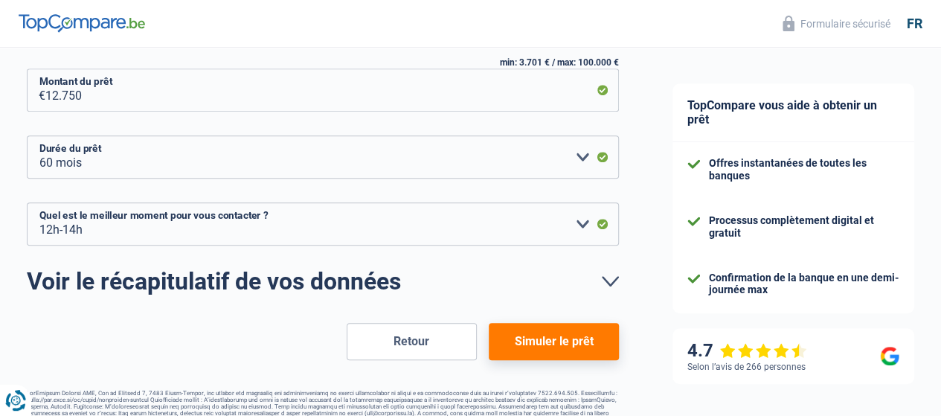
click at [541, 341] on button "Simuler le prêt" at bounding box center [554, 341] width 130 height 37
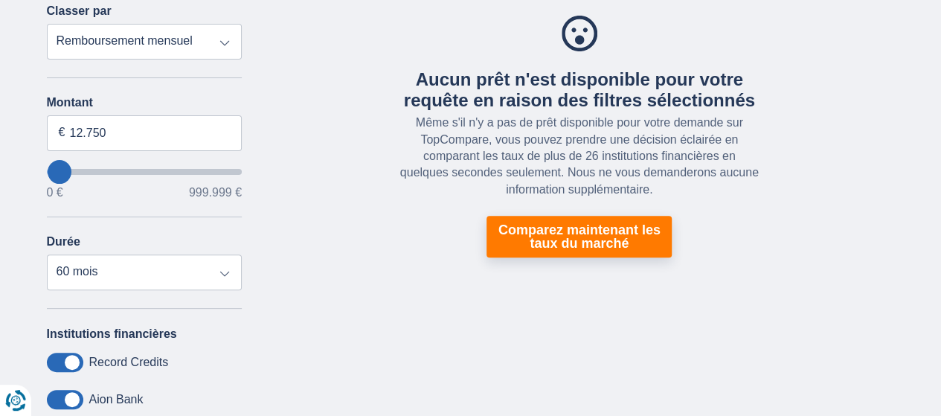
scroll to position [170, 0]
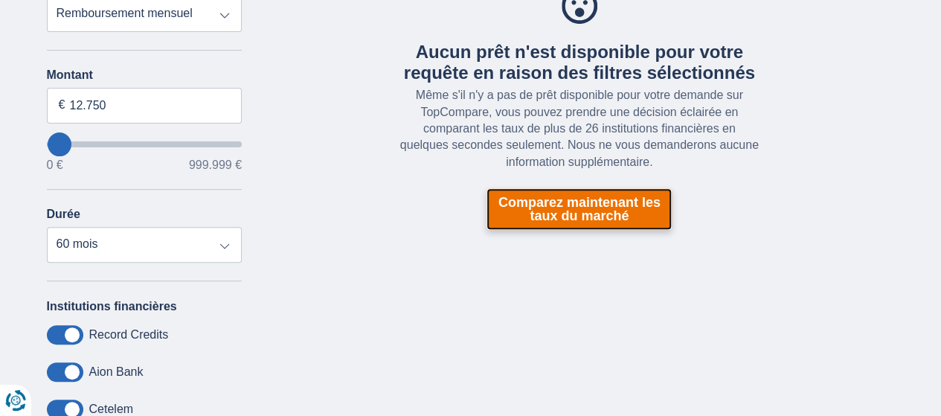
click at [591, 216] on link "Comparez maintenant les taux du marché" at bounding box center [578, 209] width 185 height 42
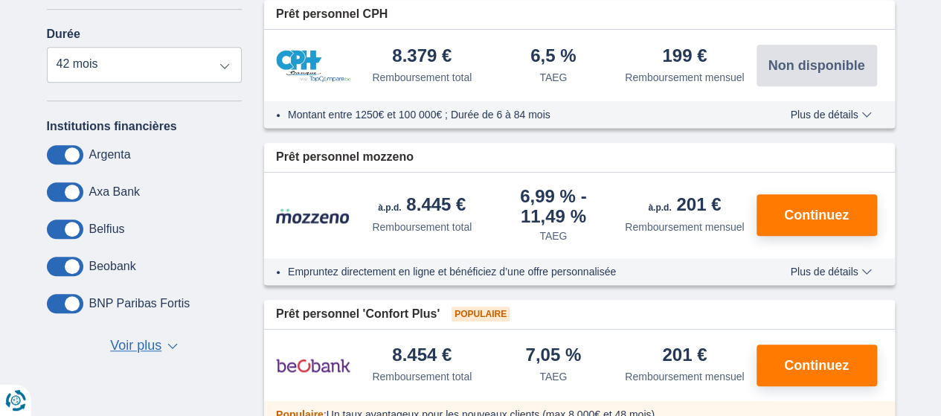
scroll to position [513, 0]
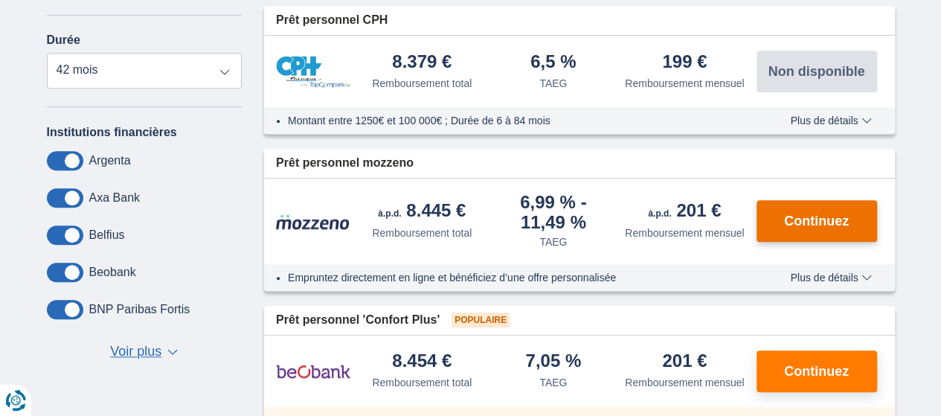
click at [816, 207] on button "Continuez" at bounding box center [816, 221] width 120 height 42
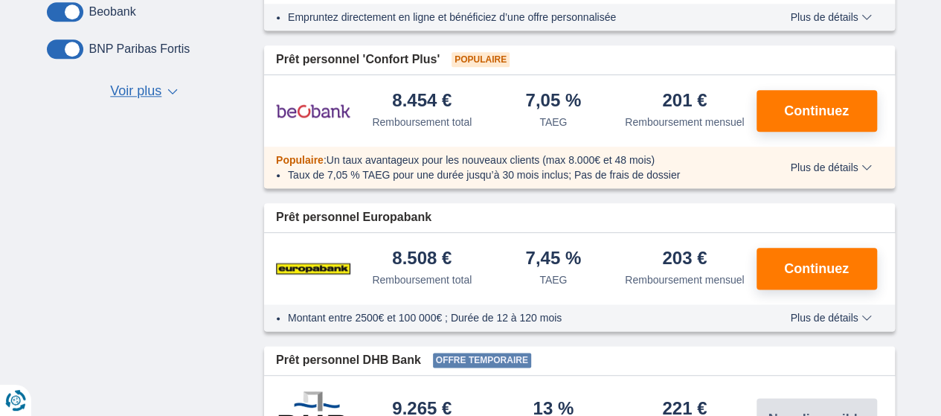
scroll to position [767, 0]
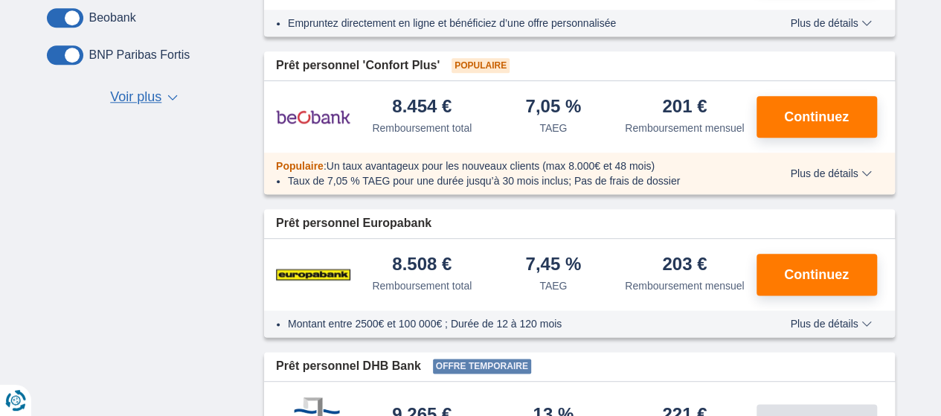
click at [852, 324] on span "Plus de détails" at bounding box center [830, 323] width 81 height 10
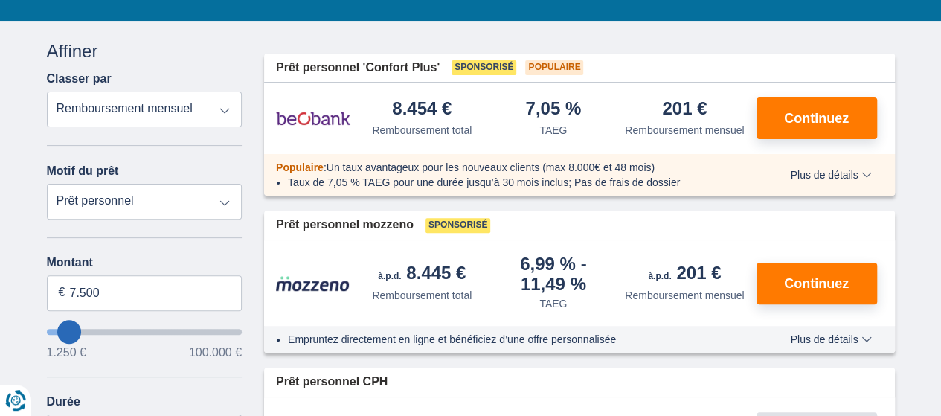
scroll to position [132, 0]
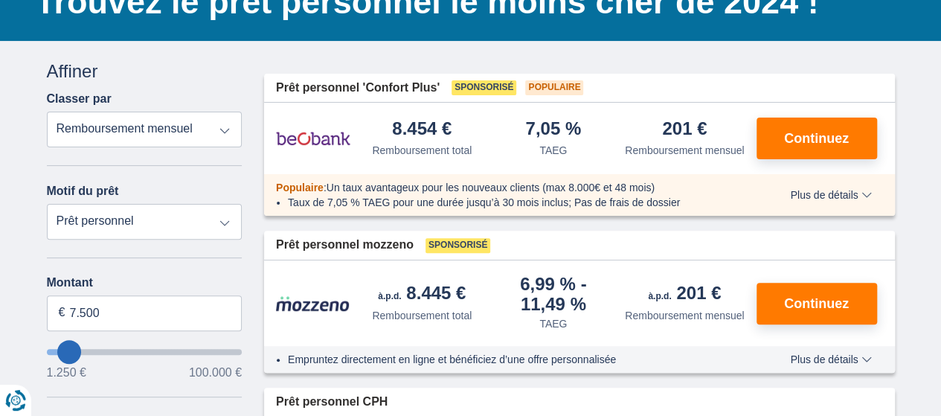
click at [837, 194] on span "Plus de détails" at bounding box center [830, 195] width 81 height 10
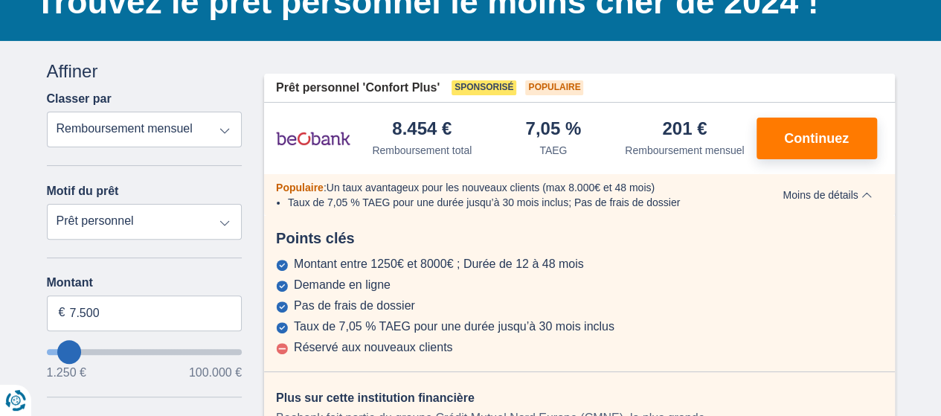
click at [837, 194] on span "Moins de détails" at bounding box center [826, 195] width 89 height 10
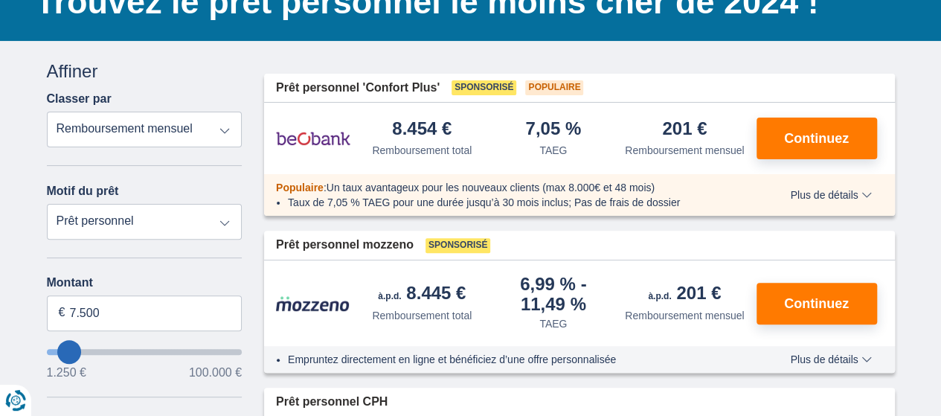
click at [854, 350] on div "Empruntez directement en ligne et bénéficiez d’une offre personnalisée Plus de …" at bounding box center [579, 359] width 631 height 27
click at [852, 361] on span "Plus de détails" at bounding box center [830, 359] width 81 height 10
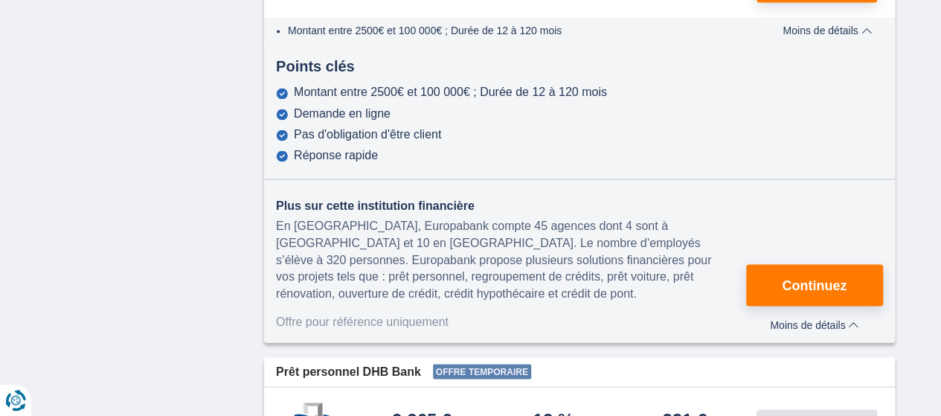
scroll to position [1310, 0]
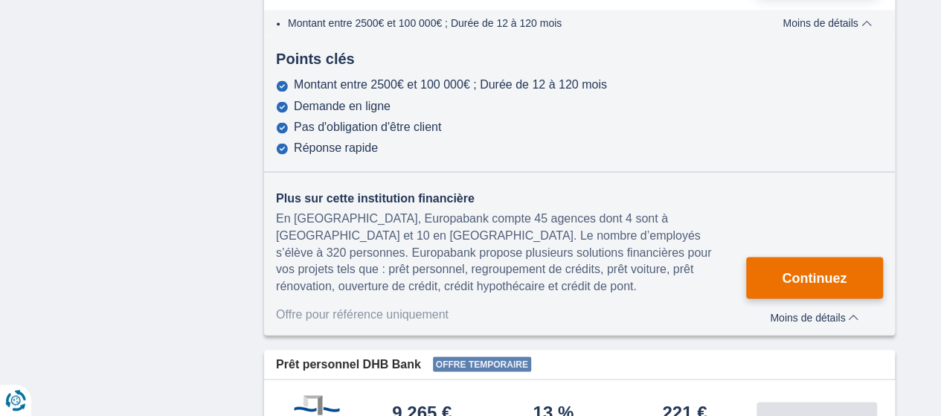
click at [806, 278] on span "Continuez" at bounding box center [814, 277] width 65 height 13
